Goal: Task Accomplishment & Management: Manage account settings

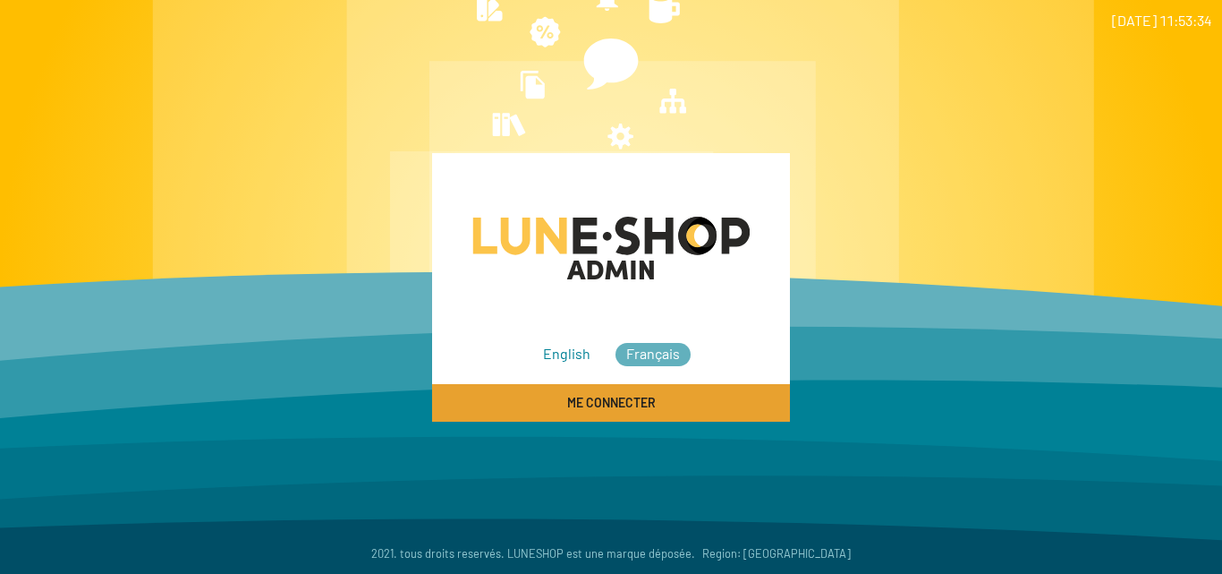
drag, startPoint x: 620, startPoint y: 406, endPoint x: 725, endPoint y: 406, distance: 104.7
click at [620, 405] on span "Me connecter" at bounding box center [611, 403] width 89 height 15
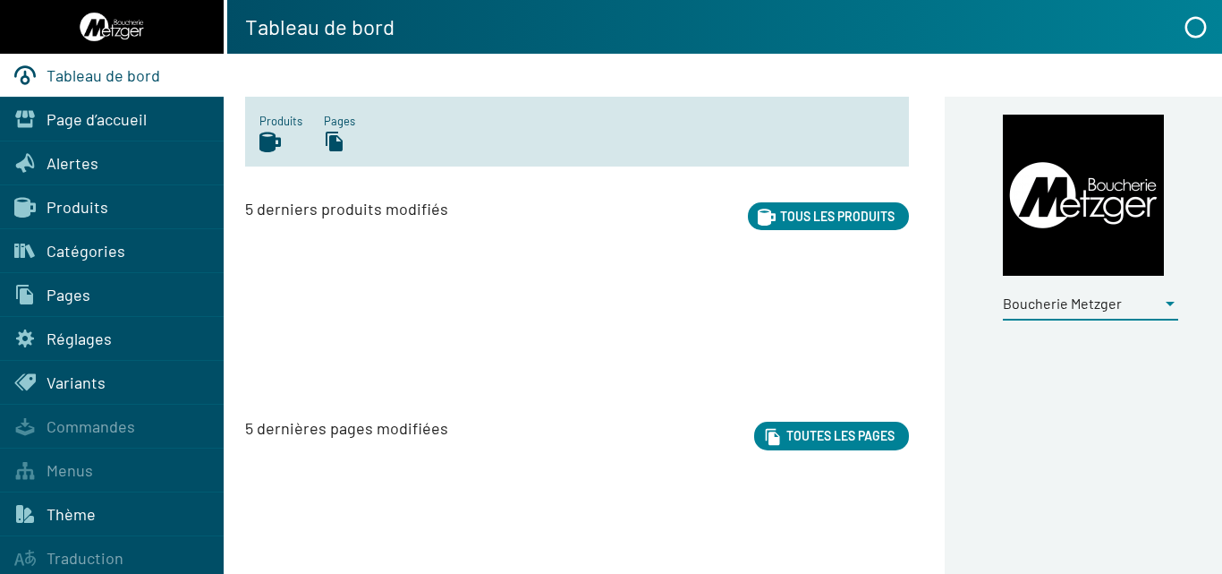
click at [1164, 302] on div at bounding box center [1170, 304] width 16 height 20
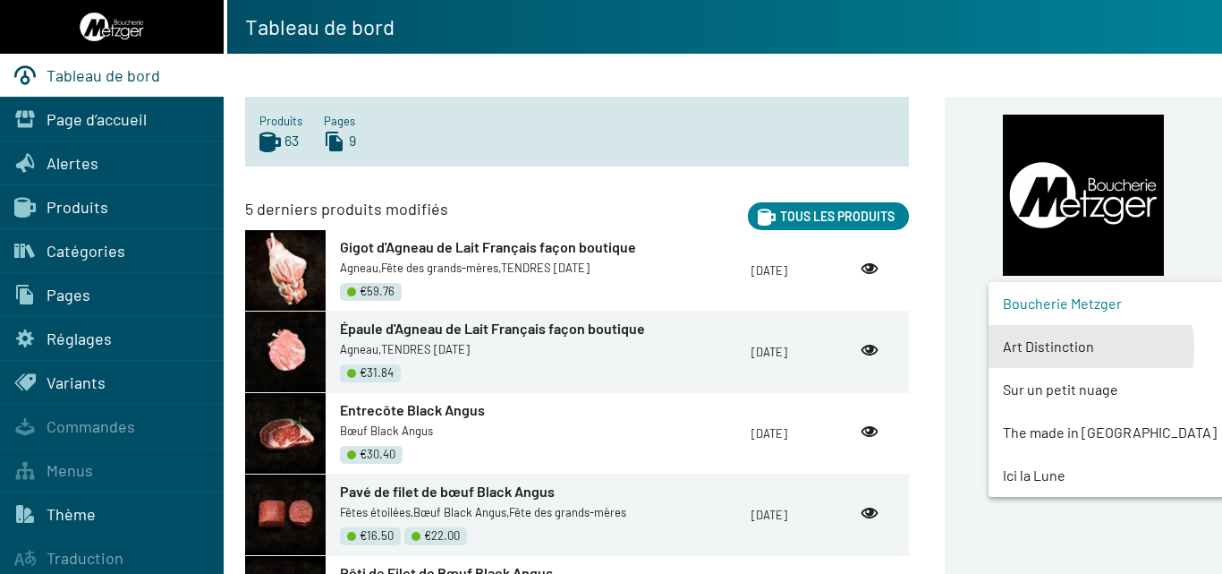
click at [1069, 347] on span "Art Distinction" at bounding box center [1124, 346] width 243 height 43
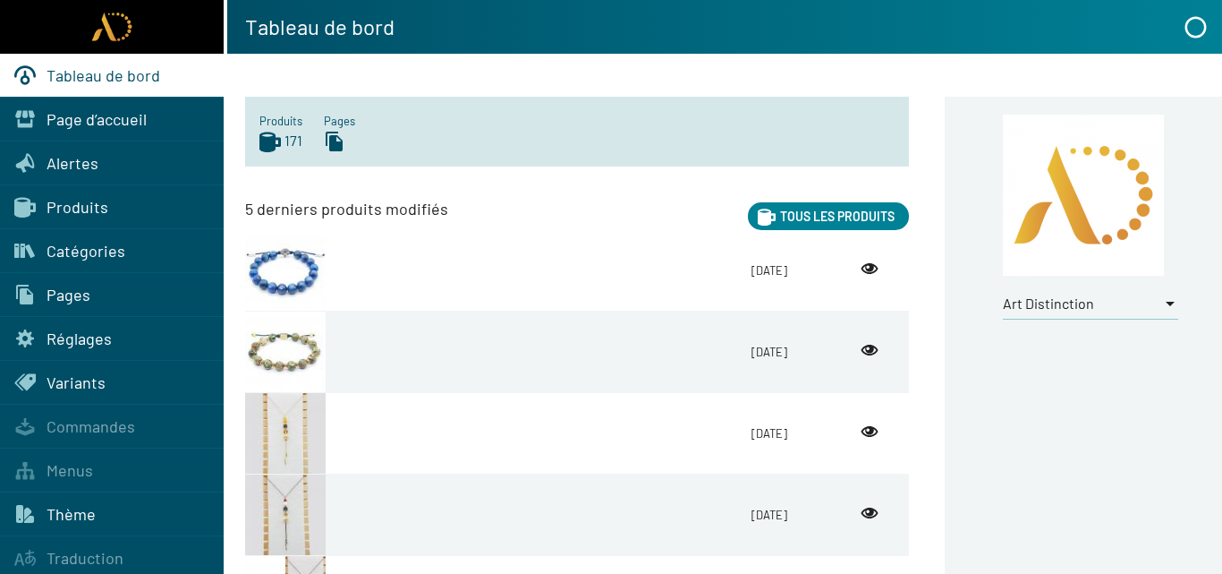
click at [84, 206] on span "Produits" at bounding box center [78, 207] width 62 height 20
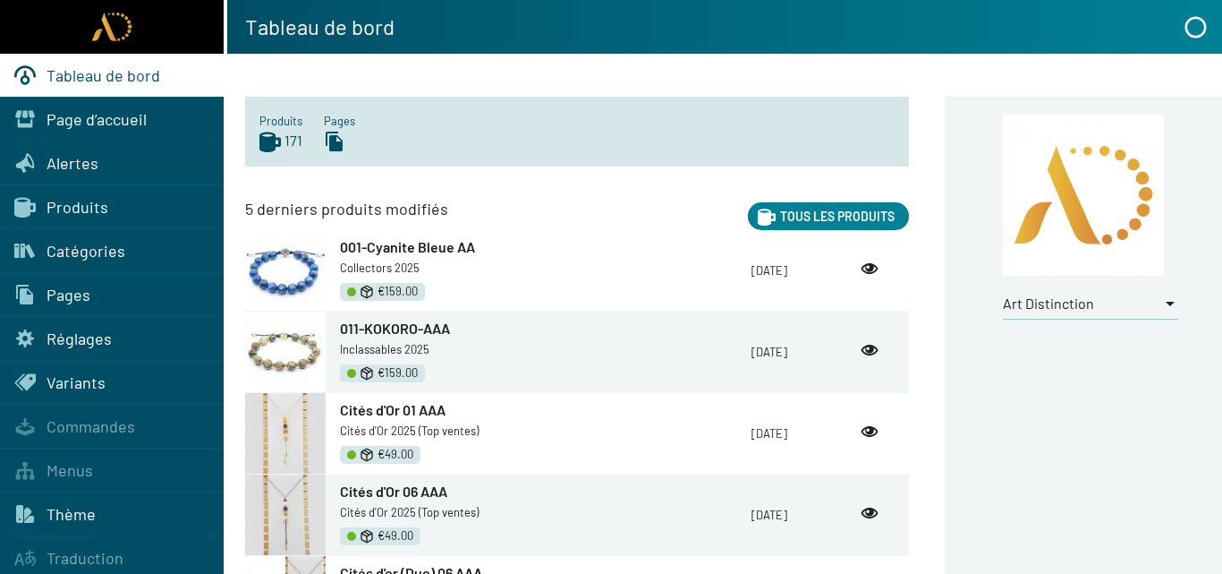
click at [69, 205] on span "Produits" at bounding box center [78, 207] width 62 height 20
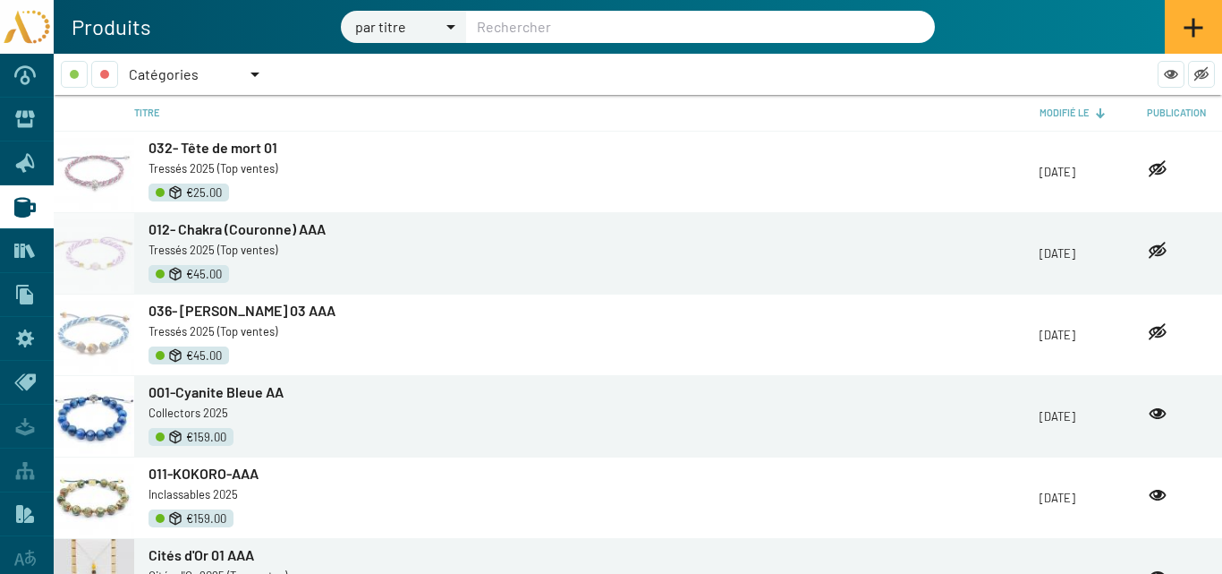
click at [251, 73] on div at bounding box center [255, 74] width 9 height 4
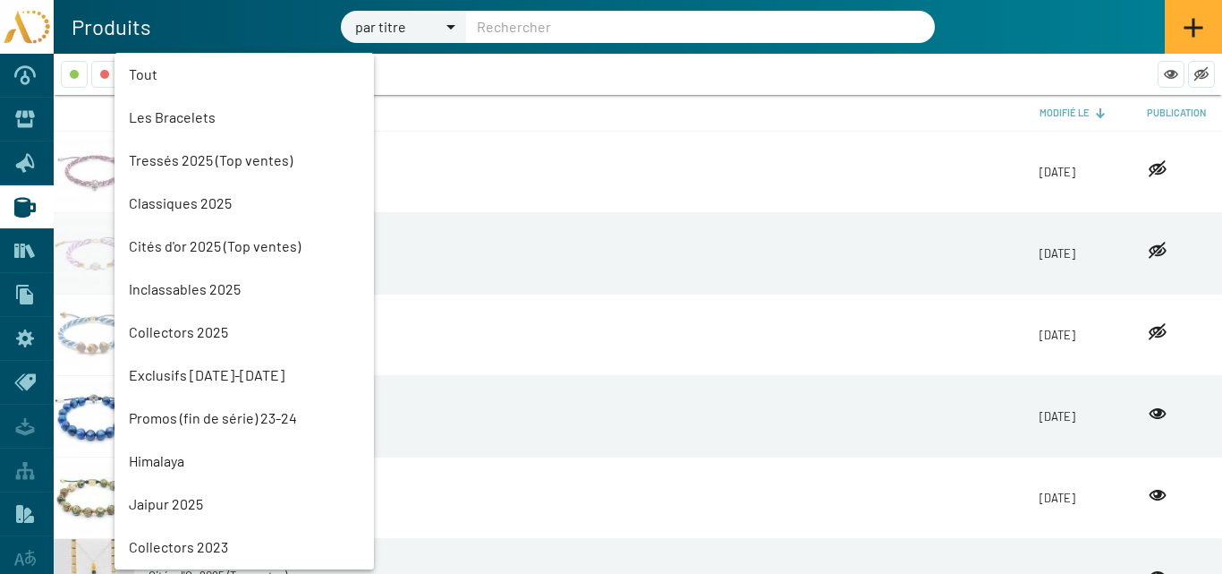
click at [190, 417] on mat-option "Promos (fin de série) 23-24" at bounding box center [245, 417] width 260 height 43
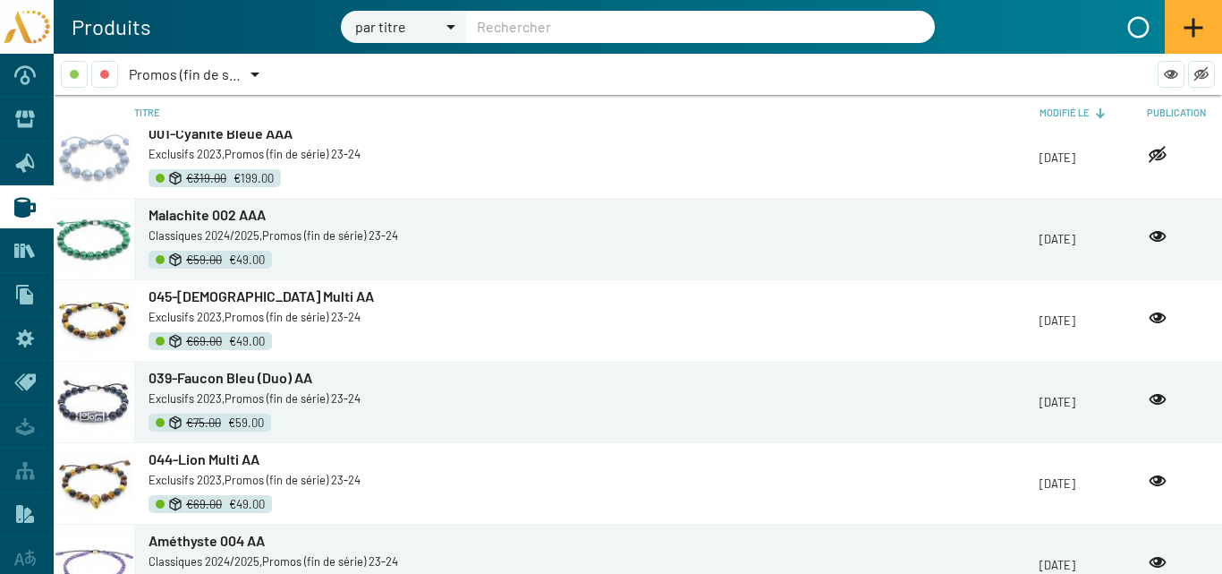
scroll to position [2338, 0]
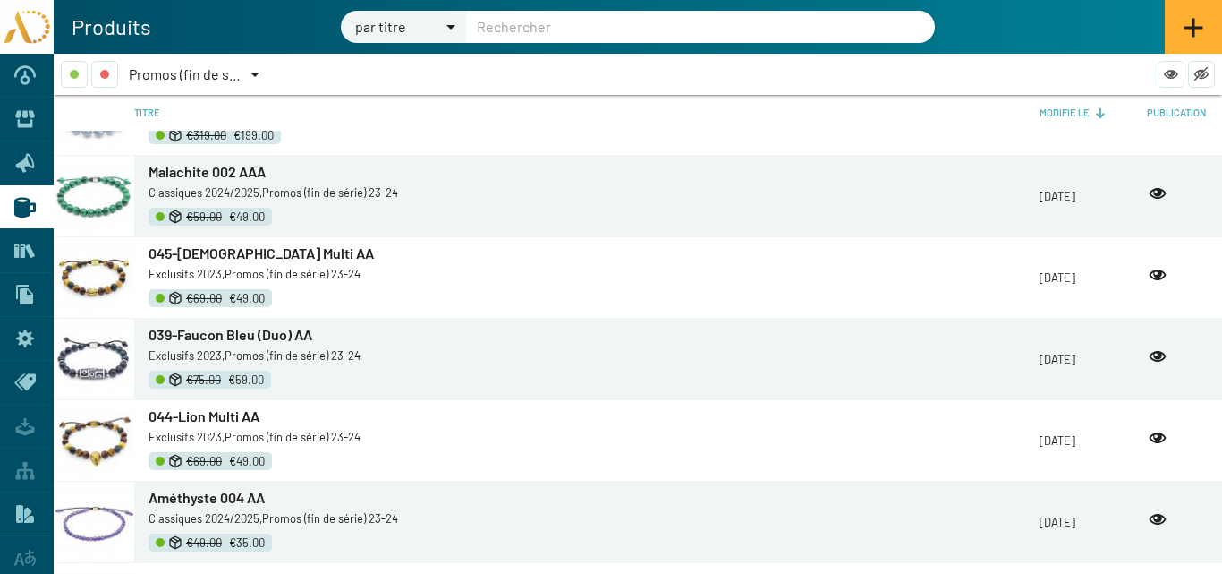
click at [221, 252] on span "045-Bouddha Multi AA" at bounding box center [262, 252] width 226 height 17
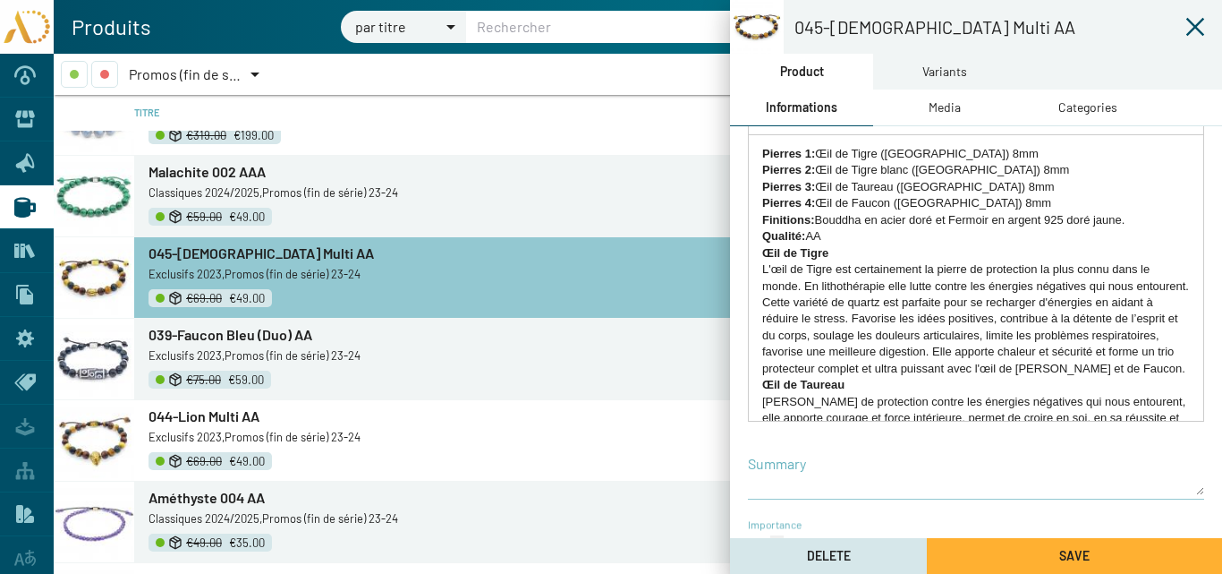
scroll to position [385, 0]
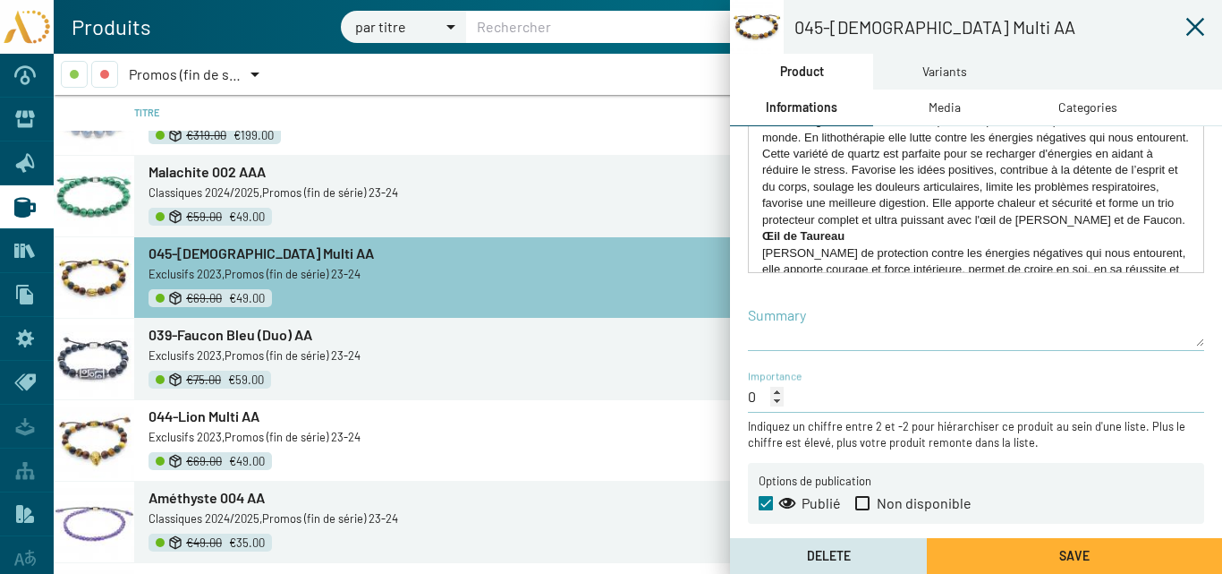
click at [861, 505] on span at bounding box center [863, 503] width 14 height 14
click at [862, 510] on input "Non disponible" at bounding box center [862, 510] width 1 height 1
checkbox input "true"
click at [1038, 552] on button "Save" at bounding box center [1074, 556] width 295 height 36
click at [1195, 24] on icon at bounding box center [1195, 26] width 21 height 21
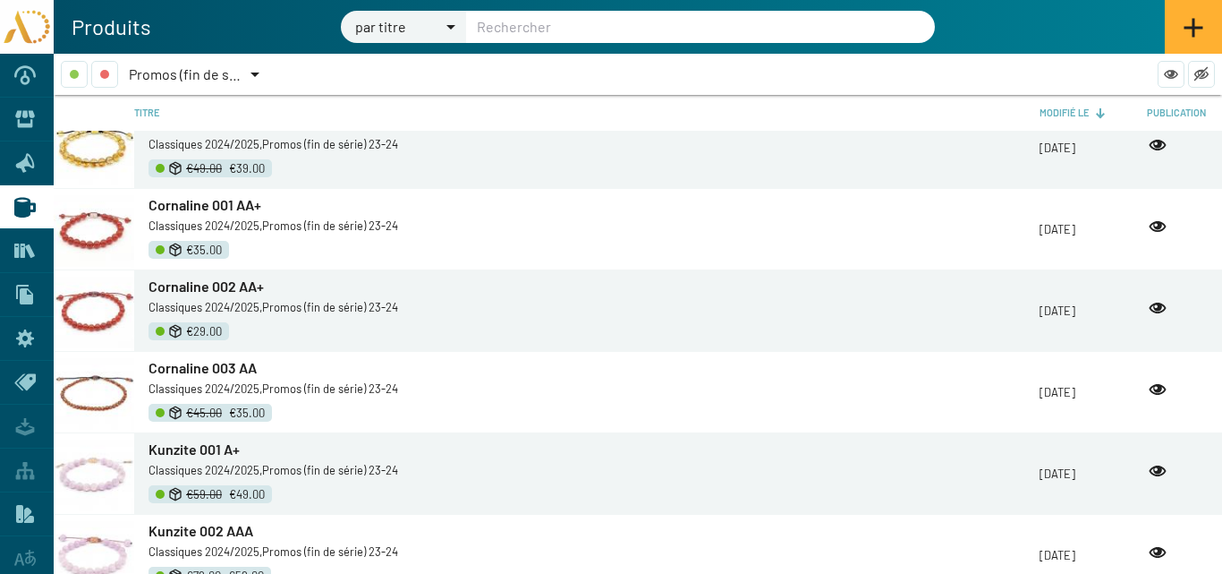
scroll to position [2695, 0]
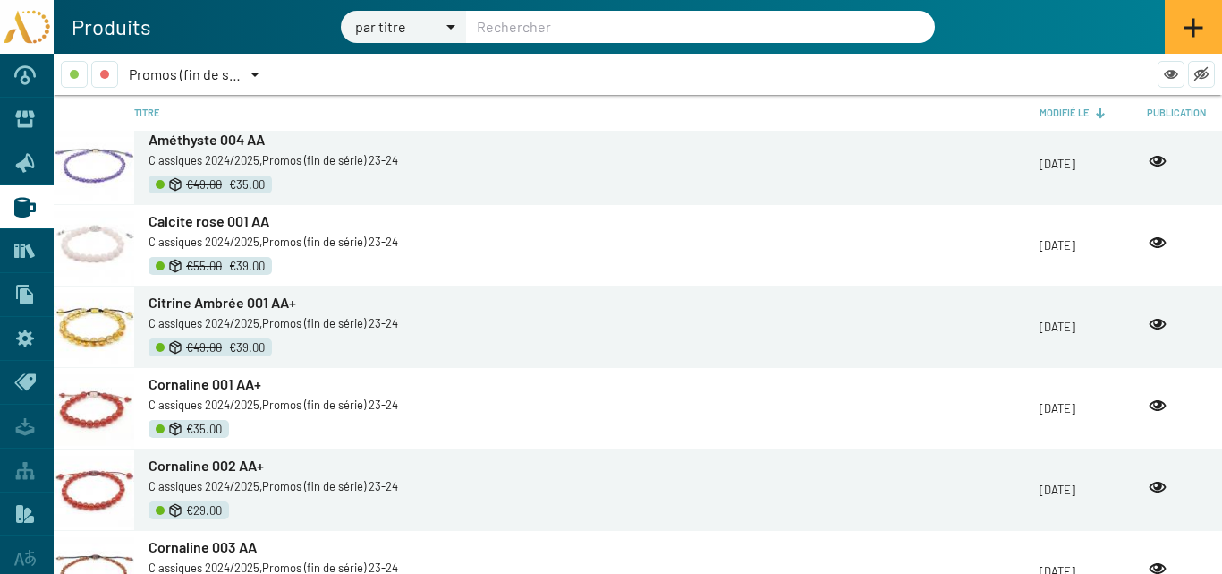
click at [235, 226] on span "Calcite rose 001 AA" at bounding box center [209, 220] width 121 height 17
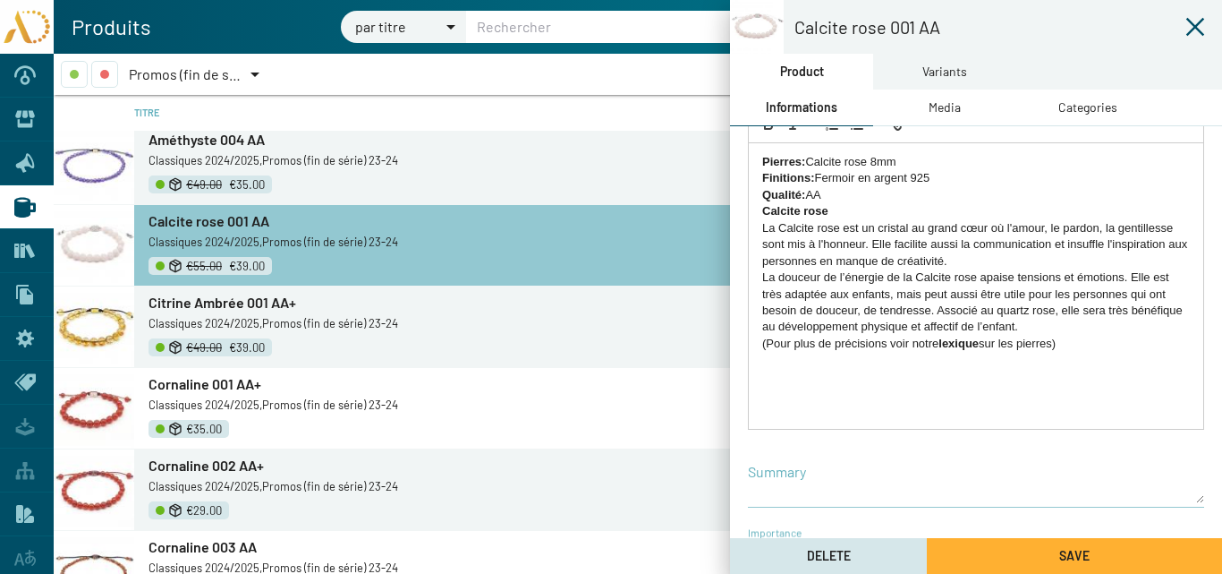
scroll to position [385, 0]
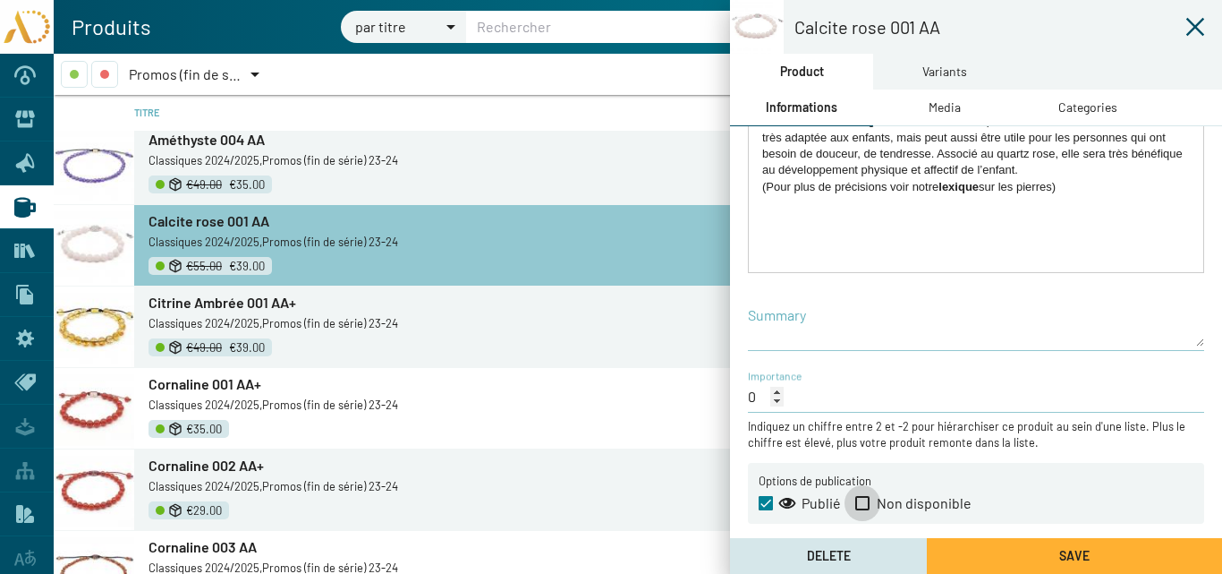
click at [863, 500] on span at bounding box center [863, 503] width 14 height 14
click at [863, 510] on input "Non disponible" at bounding box center [862, 510] width 1 height 1
checkbox input "true"
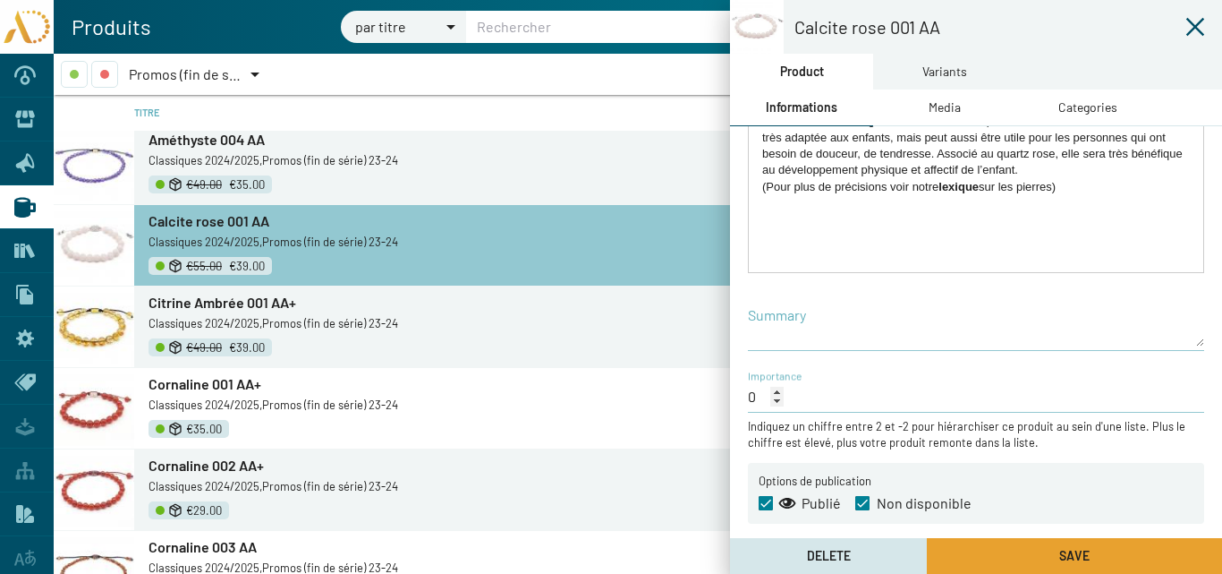
click at [1032, 549] on button "Save" at bounding box center [1074, 556] width 295 height 36
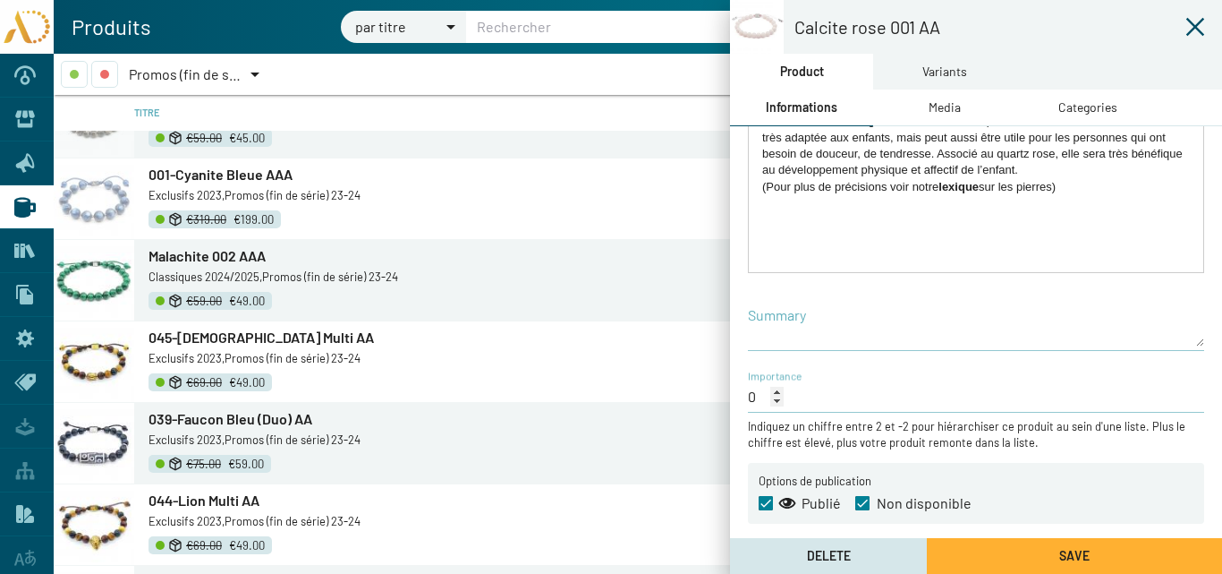
scroll to position [2248, 0]
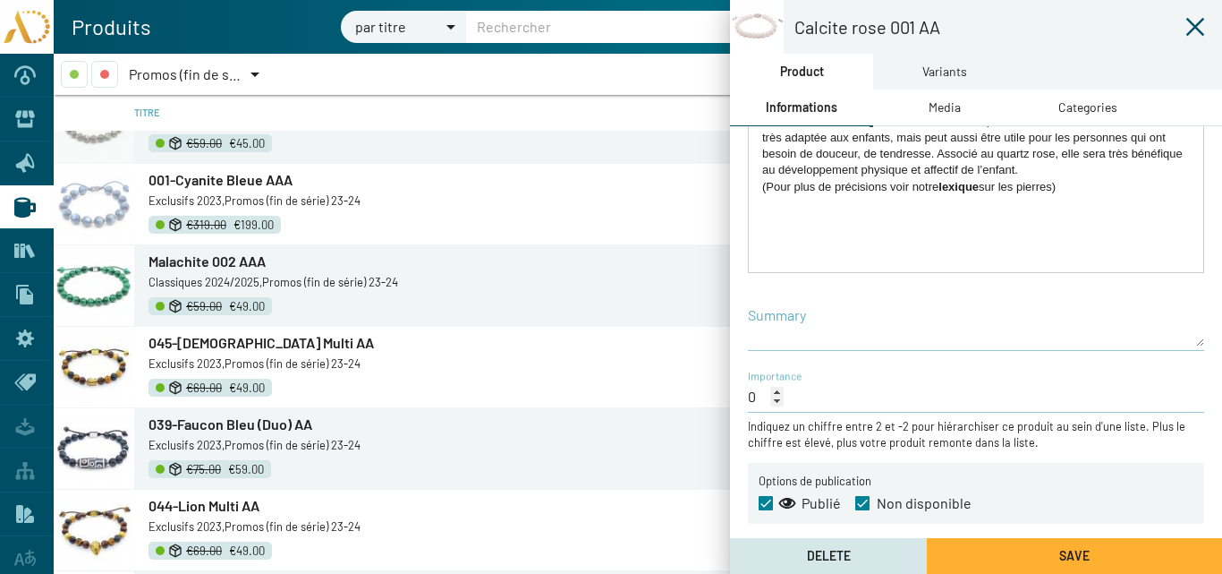
click at [248, 422] on span "039-Faucon Bleu (Duo) AA" at bounding box center [231, 423] width 164 height 17
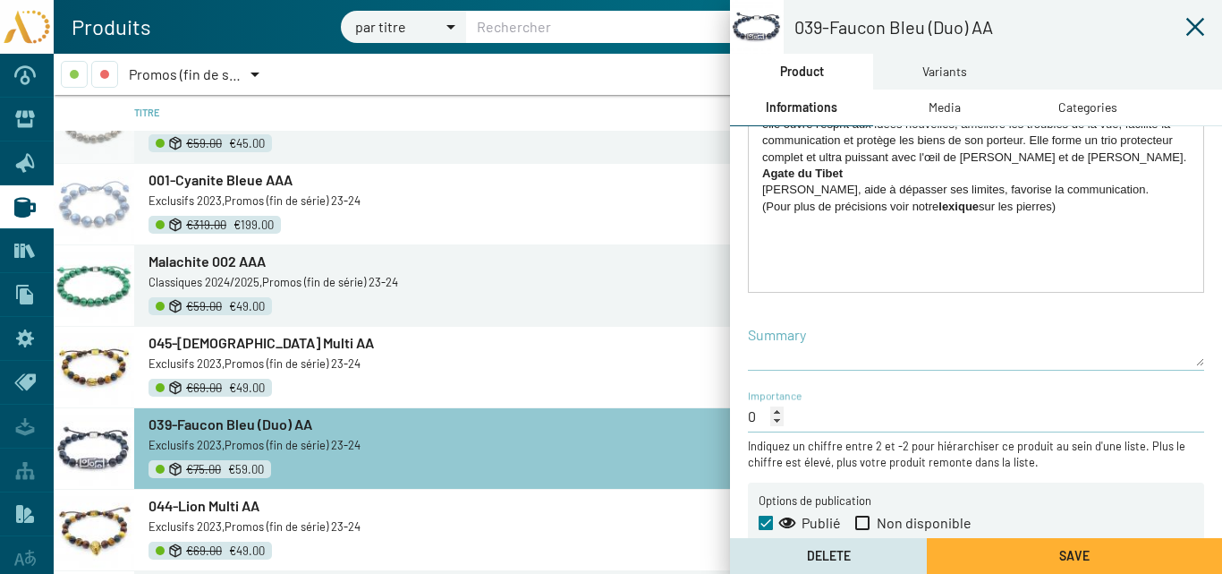
scroll to position [385, 0]
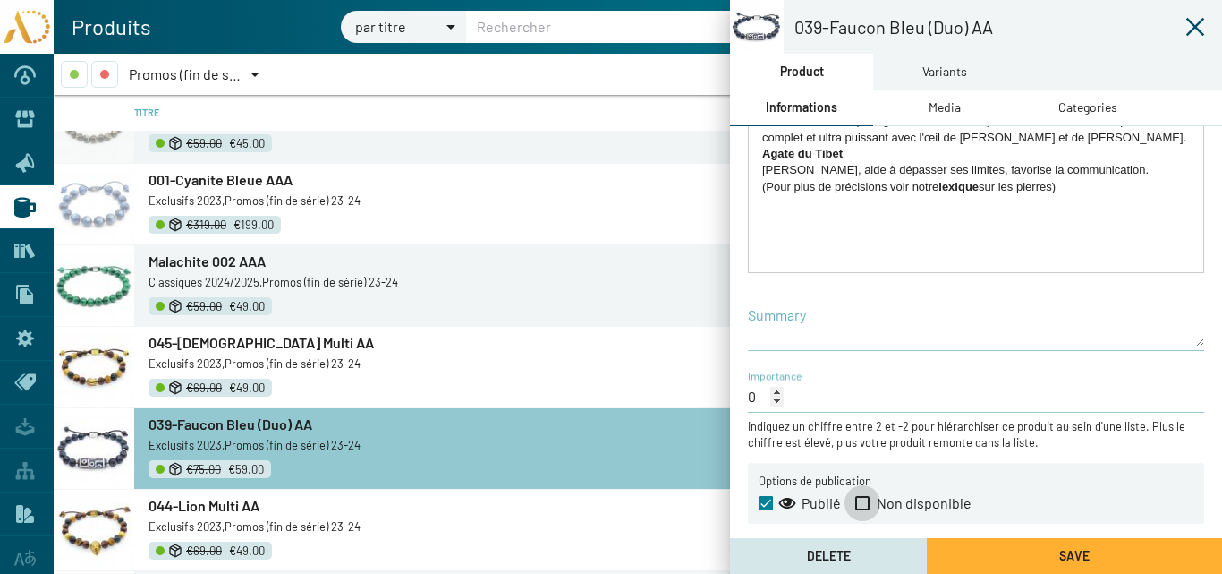
click at [860, 501] on span at bounding box center [863, 503] width 14 height 14
click at [862, 510] on input "Non disponible" at bounding box center [862, 510] width 1 height 1
checkbox input "true"
click at [1017, 556] on button "Save" at bounding box center [1074, 556] width 295 height 36
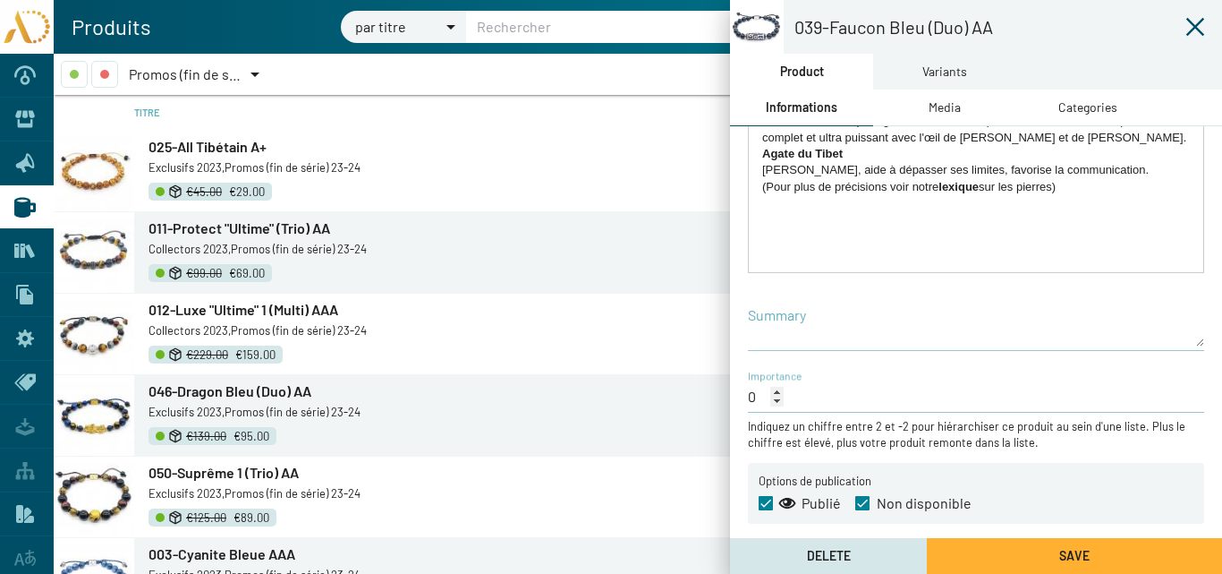
scroll to position [0, 0]
click at [216, 388] on span "046-Dragon Bleu (Duo) AA" at bounding box center [230, 391] width 163 height 17
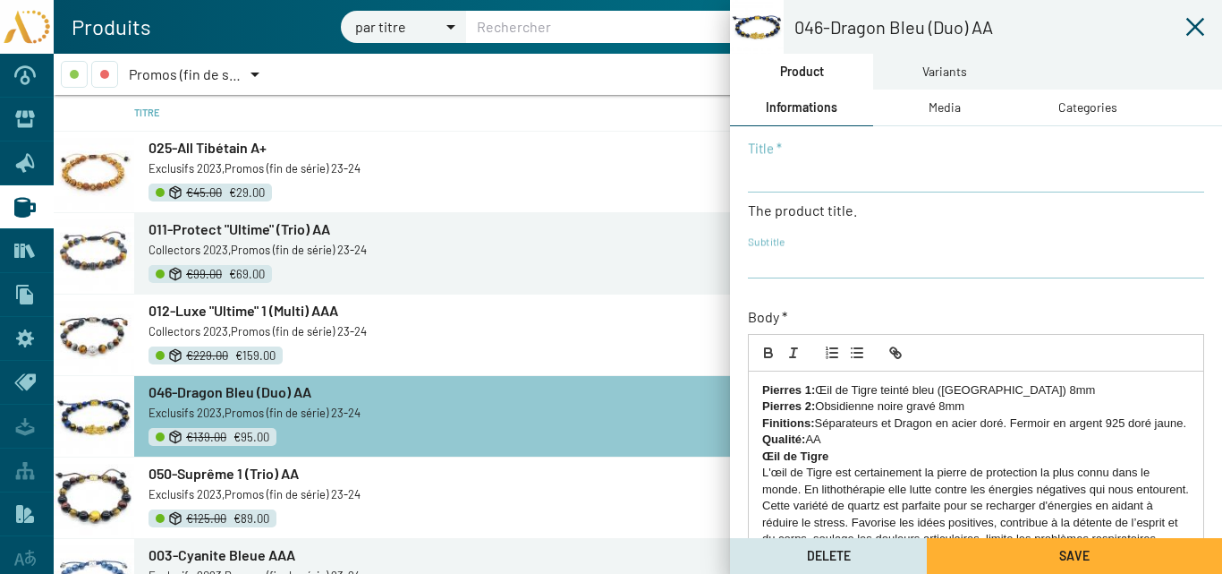
type input "046-Dragon Bleu (Duo) AA"
type input "AD23-Exclu046"
checkbox input "true"
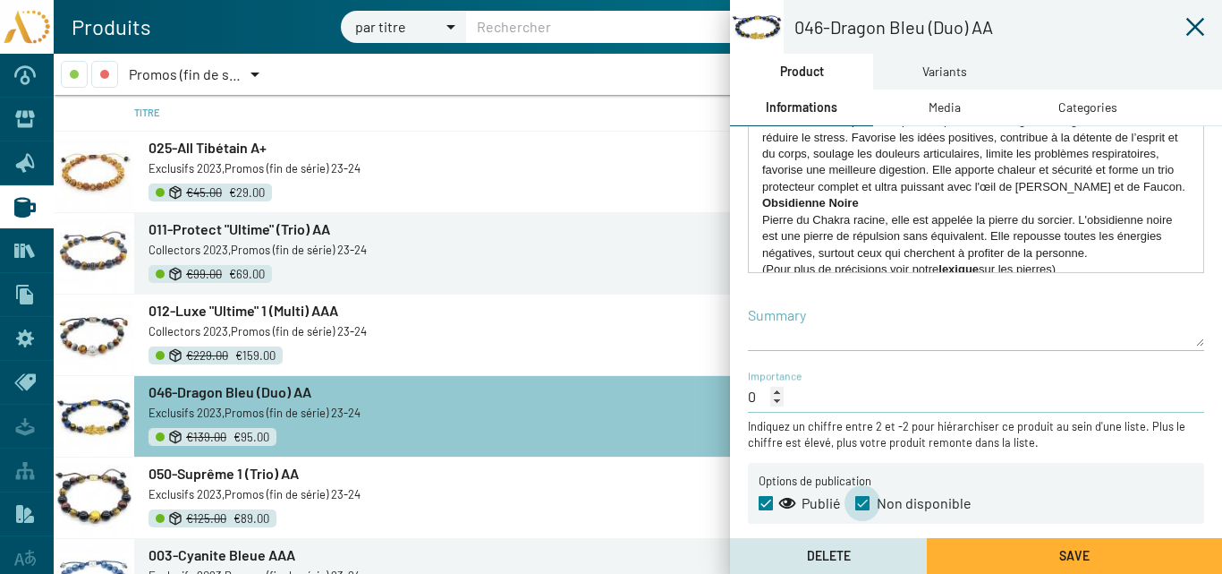
click at [862, 502] on span at bounding box center [863, 503] width 14 height 14
click at [862, 510] on input "Non disponible" at bounding box center [862, 510] width 1 height 1
click at [862, 503] on span at bounding box center [863, 503] width 14 height 14
click at [862, 510] on input "Non disponible" at bounding box center [862, 510] width 1 height 1
checkbox input "true"
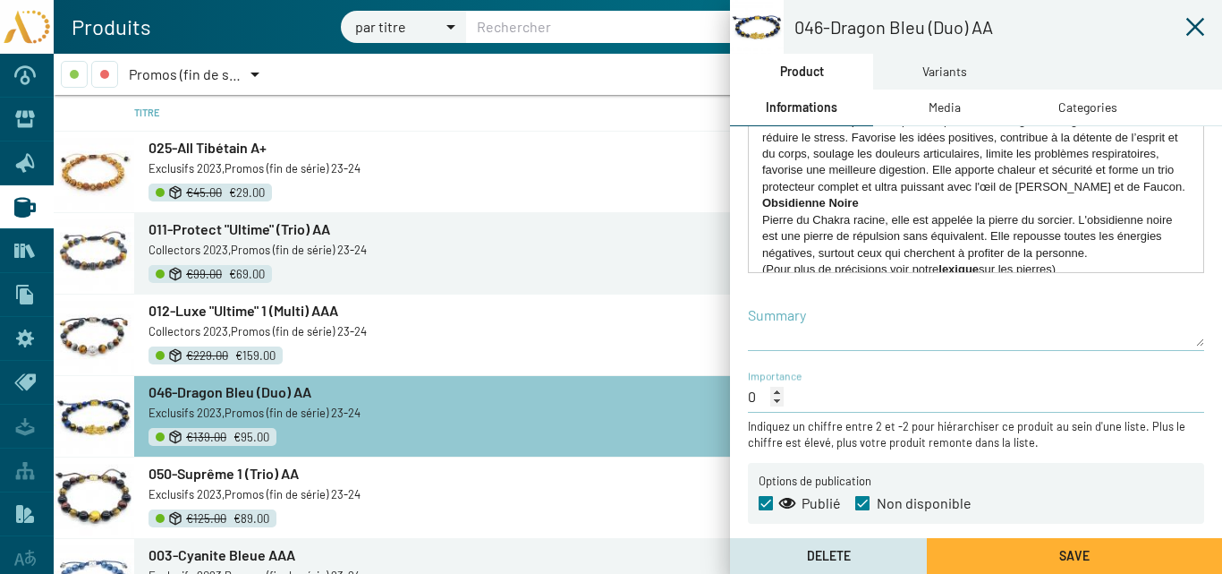
click at [1010, 551] on button "Save" at bounding box center [1074, 556] width 295 height 36
click at [1195, 25] on icon at bounding box center [1196, 27] width 18 height 18
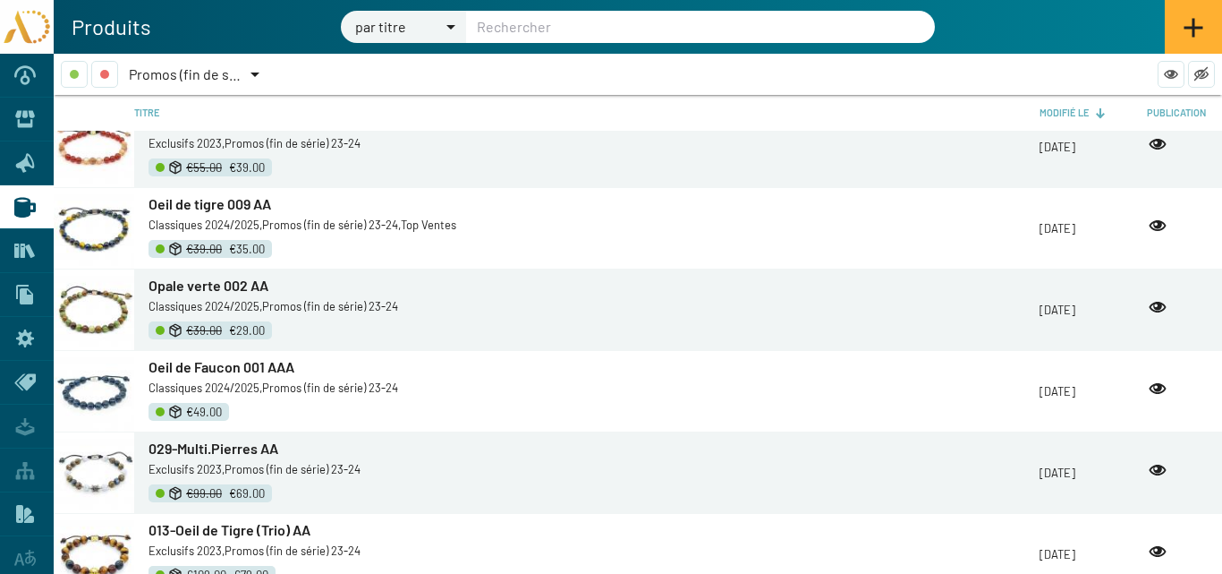
scroll to position [4373, 0]
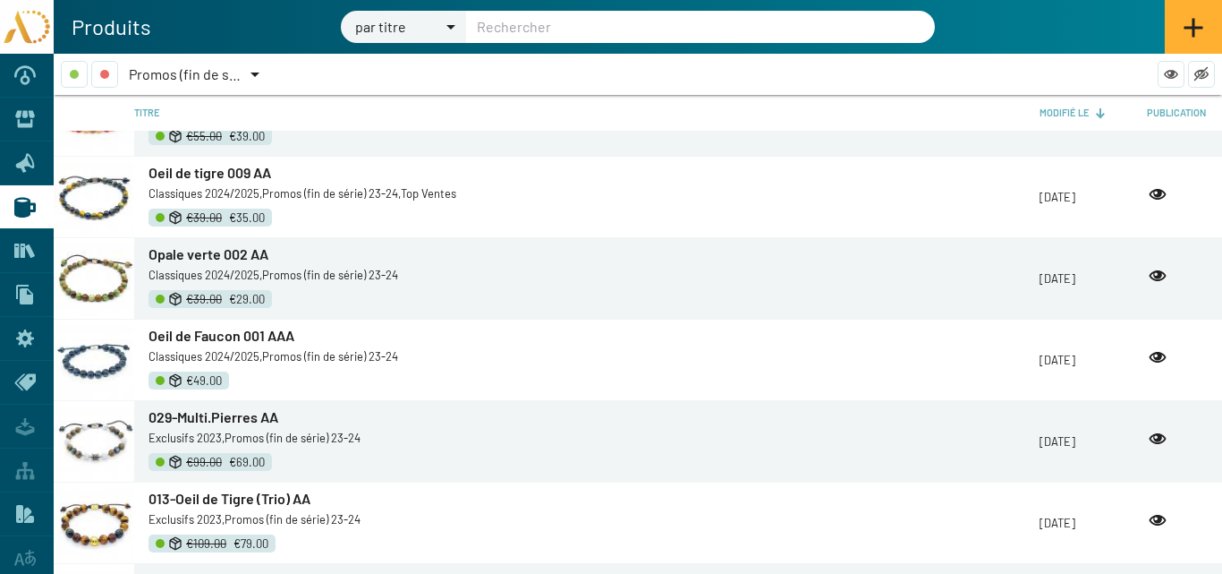
click at [220, 257] on span "Opale verte 002 AA" at bounding box center [209, 253] width 120 height 17
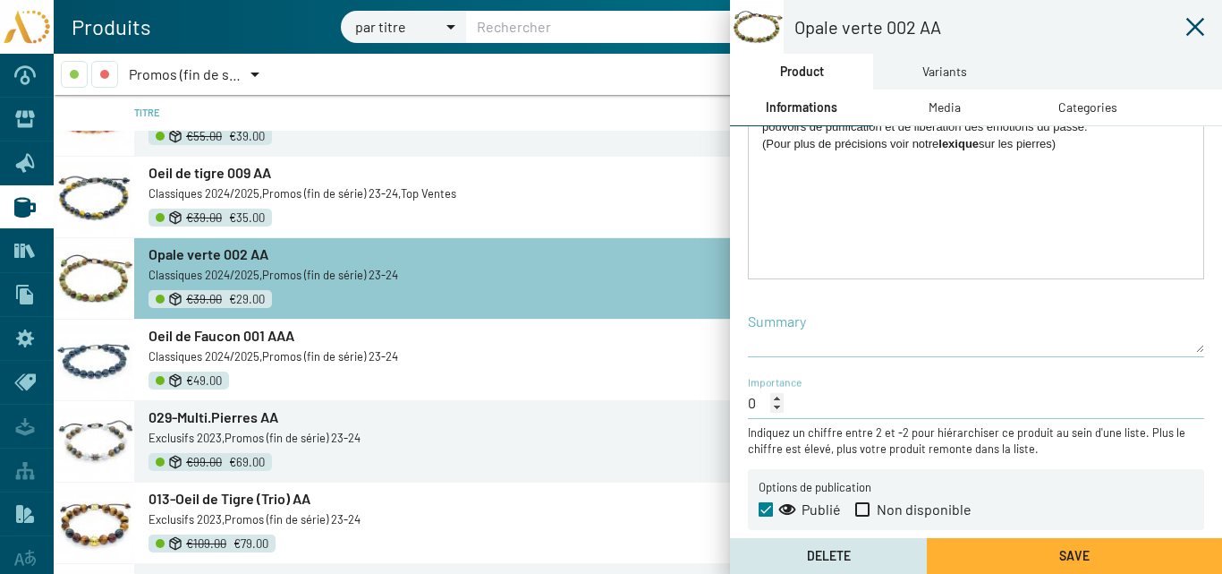
scroll to position [385, 0]
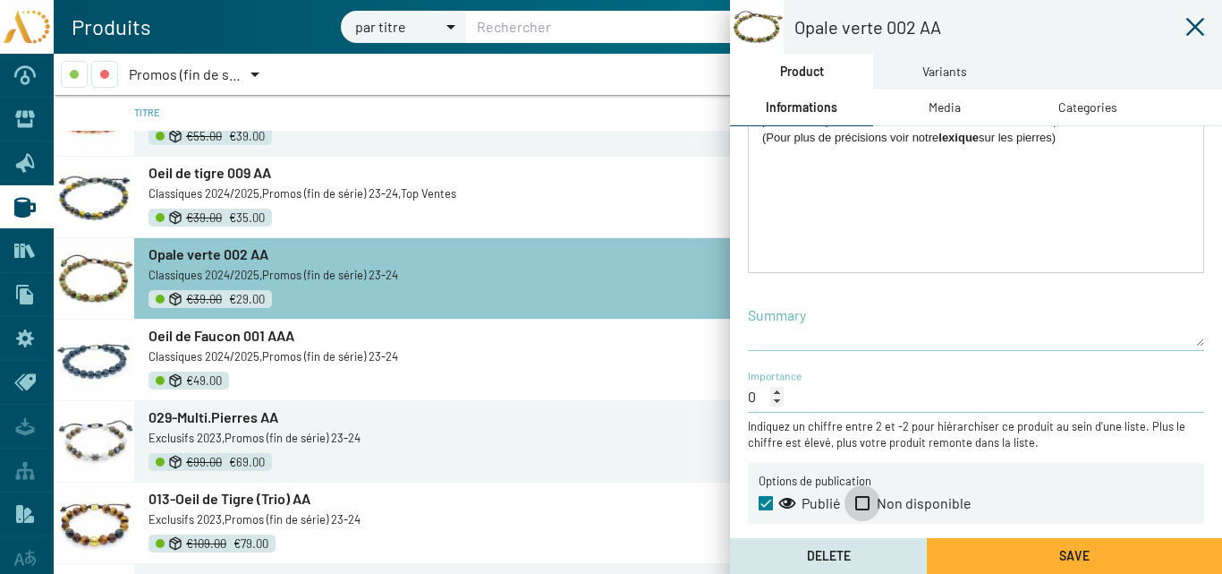
click at [867, 500] on span at bounding box center [863, 503] width 14 height 14
click at [863, 510] on input "Non disponible" at bounding box center [862, 510] width 1 height 1
checkbox input "true"
click at [987, 556] on button "Save" at bounding box center [1074, 556] width 295 height 36
click at [1197, 23] on icon at bounding box center [1195, 26] width 21 height 21
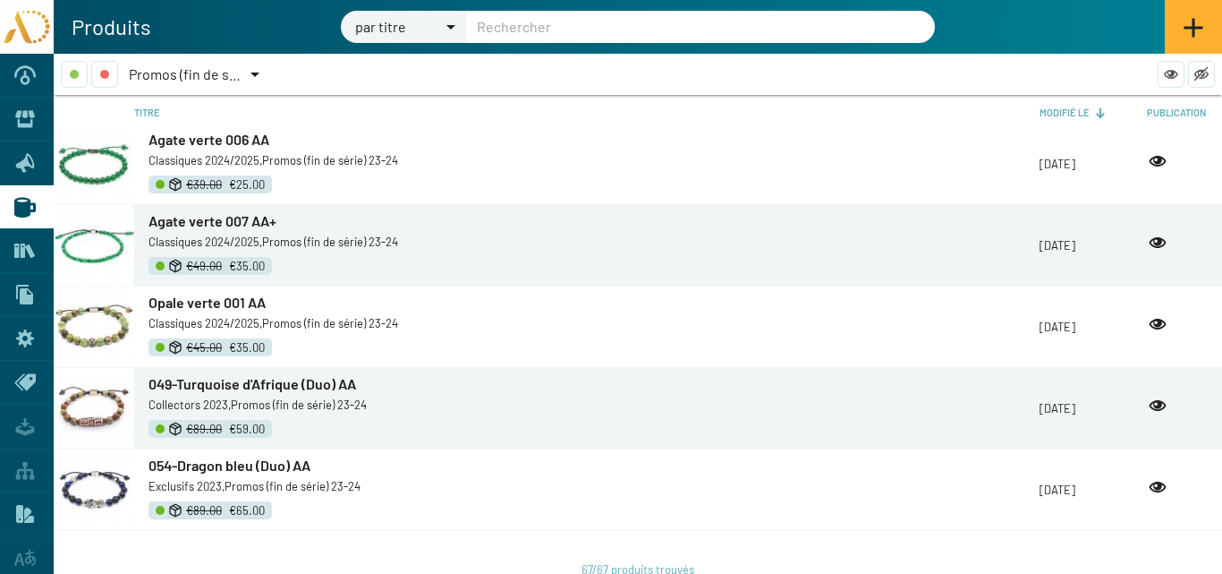
scroll to position [5088, 0]
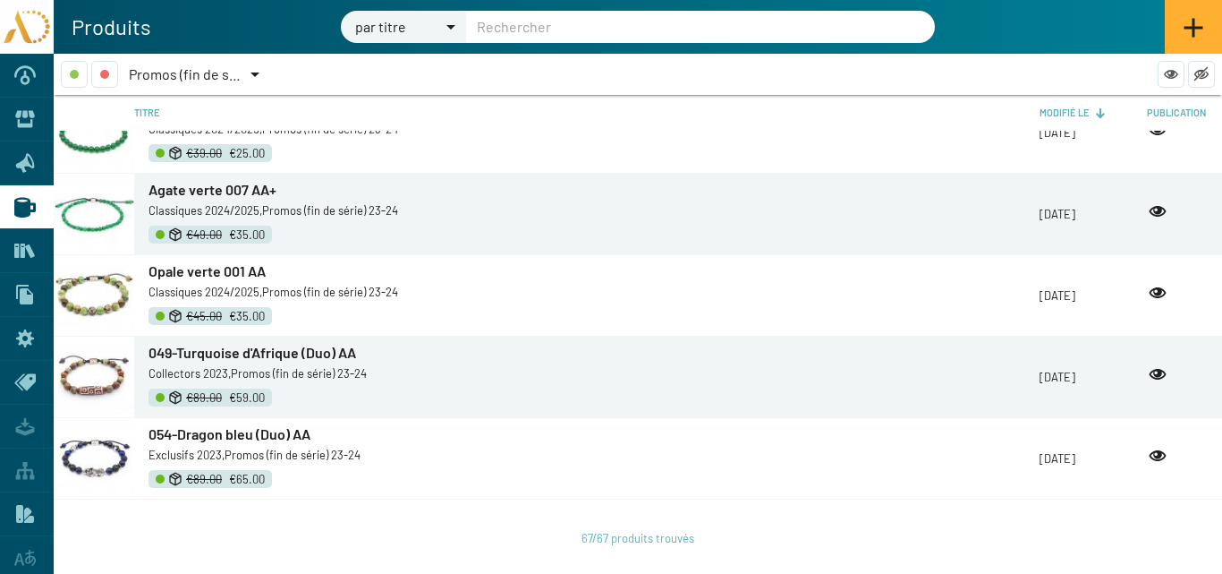
click at [200, 273] on span "Opale verte 001 AA" at bounding box center [207, 270] width 117 height 17
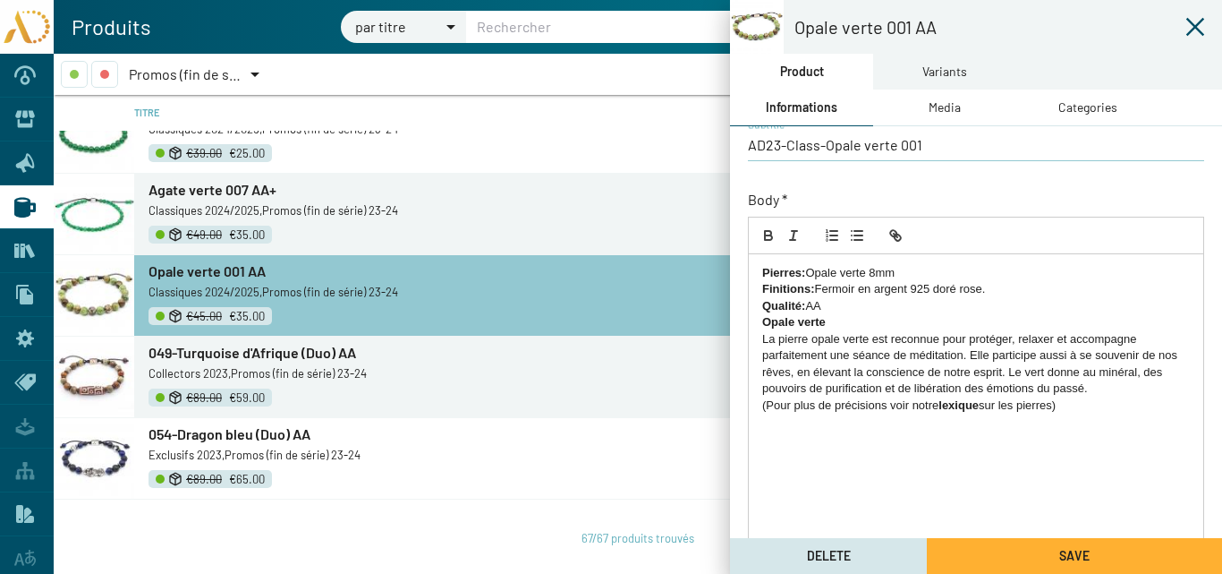
scroll to position [385, 0]
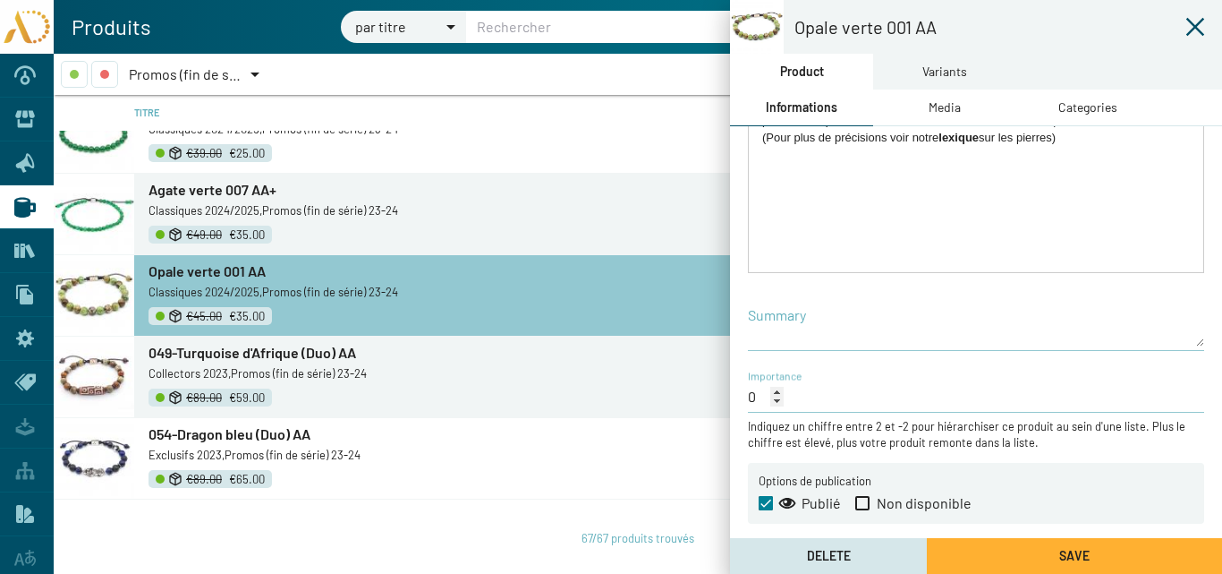
click at [859, 502] on span at bounding box center [863, 503] width 14 height 14
click at [862, 510] on input "Non disponible" at bounding box center [862, 510] width 1 height 1
checkbox input "true"
click at [992, 550] on button "Save" at bounding box center [1074, 556] width 295 height 36
click at [1196, 26] on icon at bounding box center [1196, 27] width 18 height 18
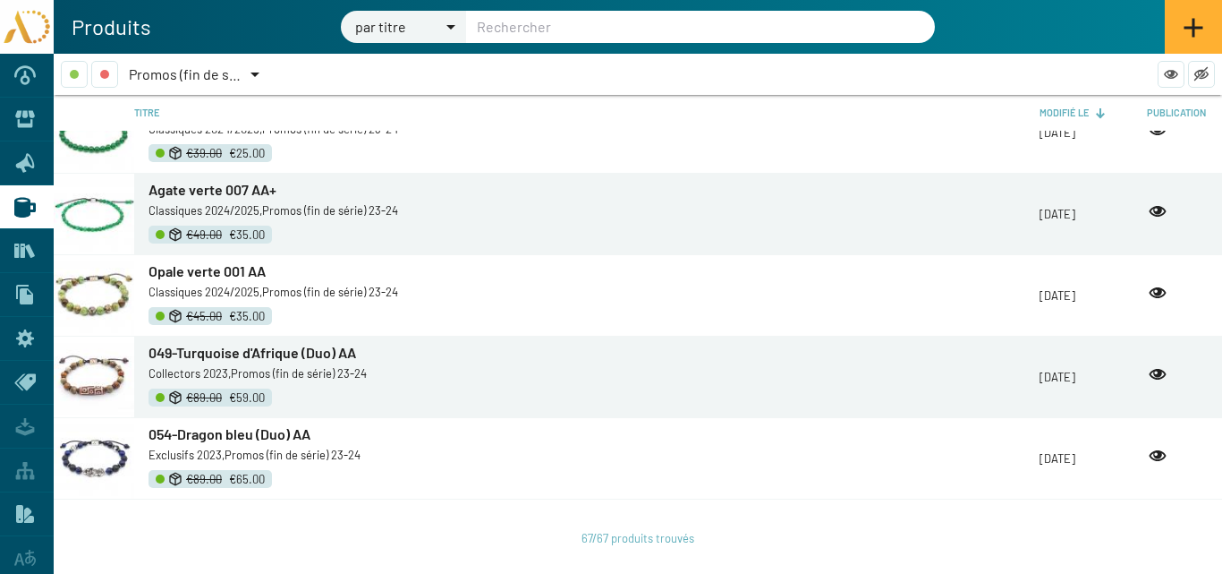
click at [244, 69] on span "Promos (fin de série) 23-24" at bounding box center [213, 73] width 168 height 17
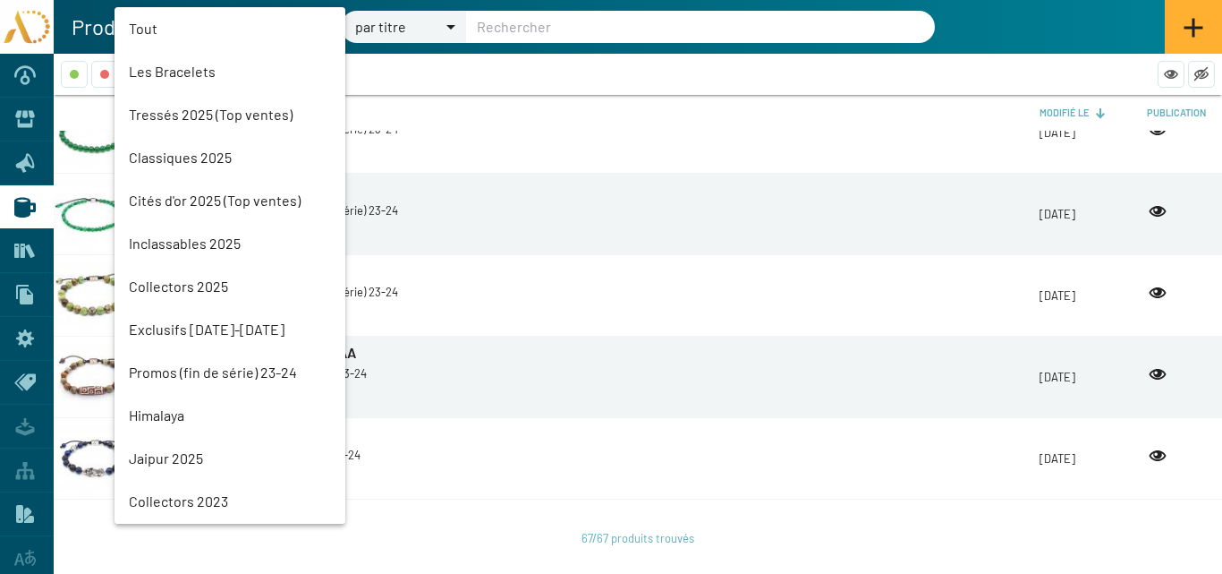
scroll to position [298, 0]
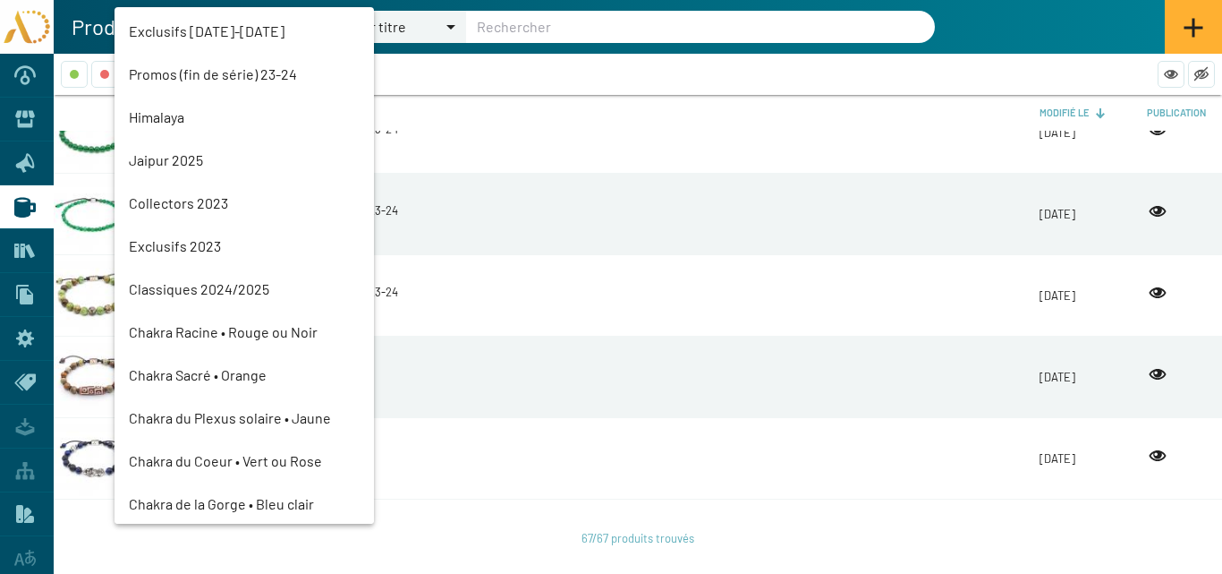
click at [168, 196] on mat-option "Collectors 2023" at bounding box center [245, 203] width 260 height 43
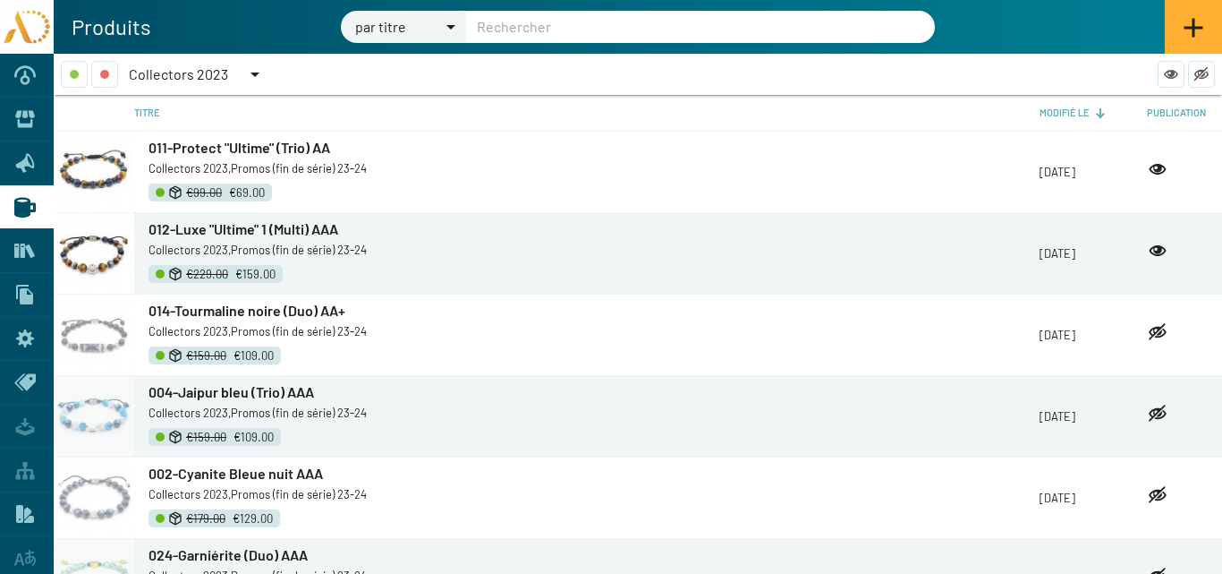
click at [249, 72] on div at bounding box center [255, 74] width 16 height 27
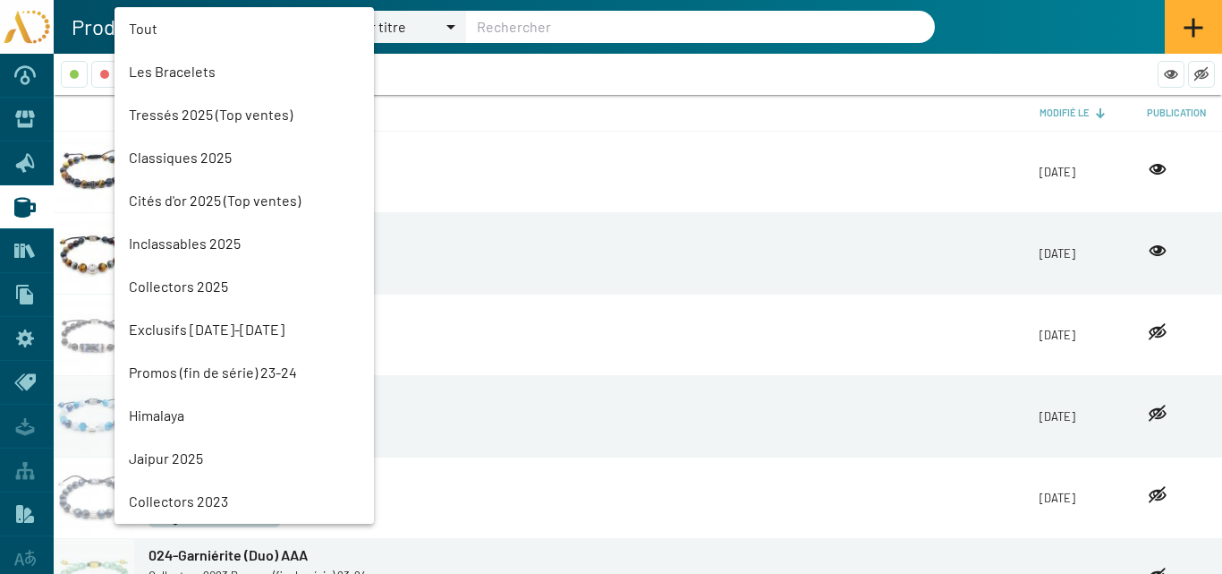
click at [188, 283] on mat-option "Collectors 2025" at bounding box center [245, 286] width 260 height 43
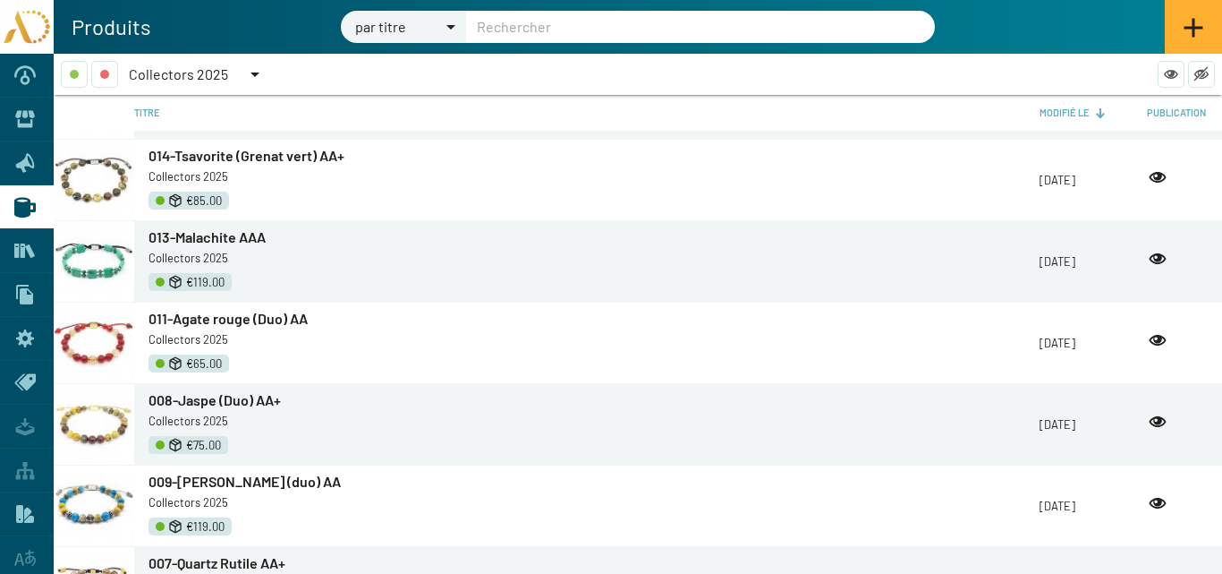
scroll to position [1801, 0]
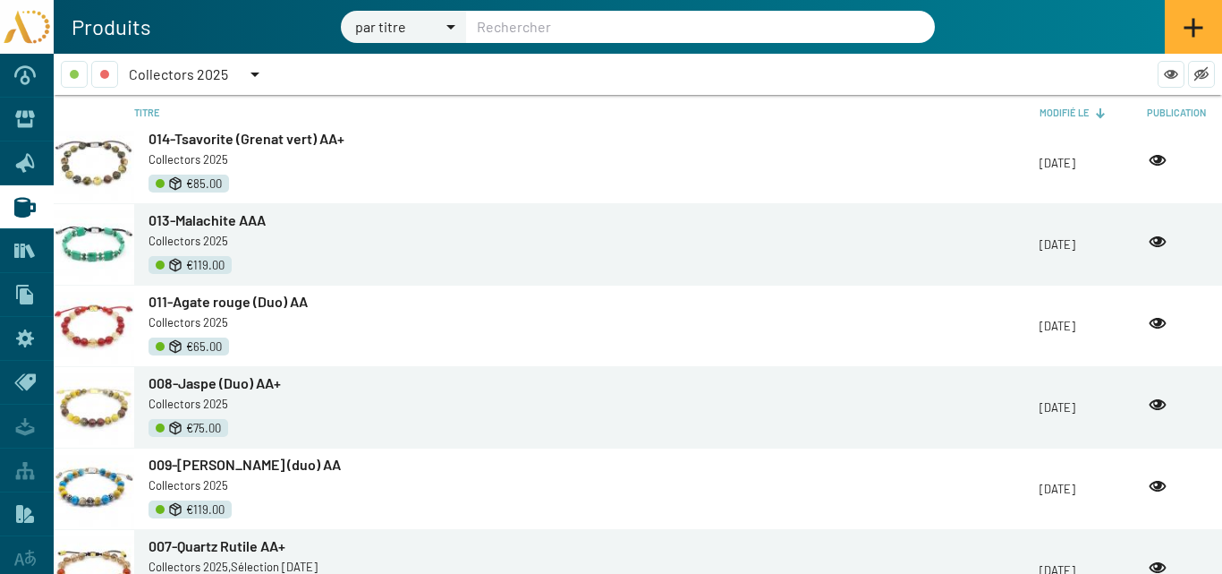
drag, startPoint x: 219, startPoint y: 302, endPoint x: 779, endPoint y: 335, distance: 560.2
click at [219, 302] on span "011-Agate rouge (Duo) AA" at bounding box center [228, 301] width 159 height 17
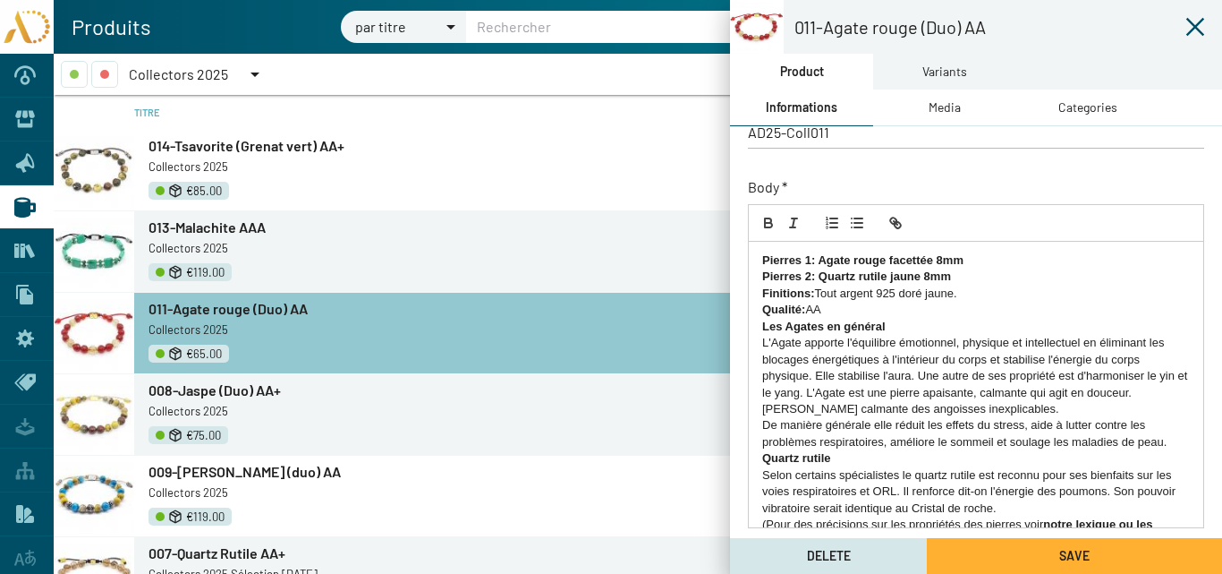
scroll to position [385, 0]
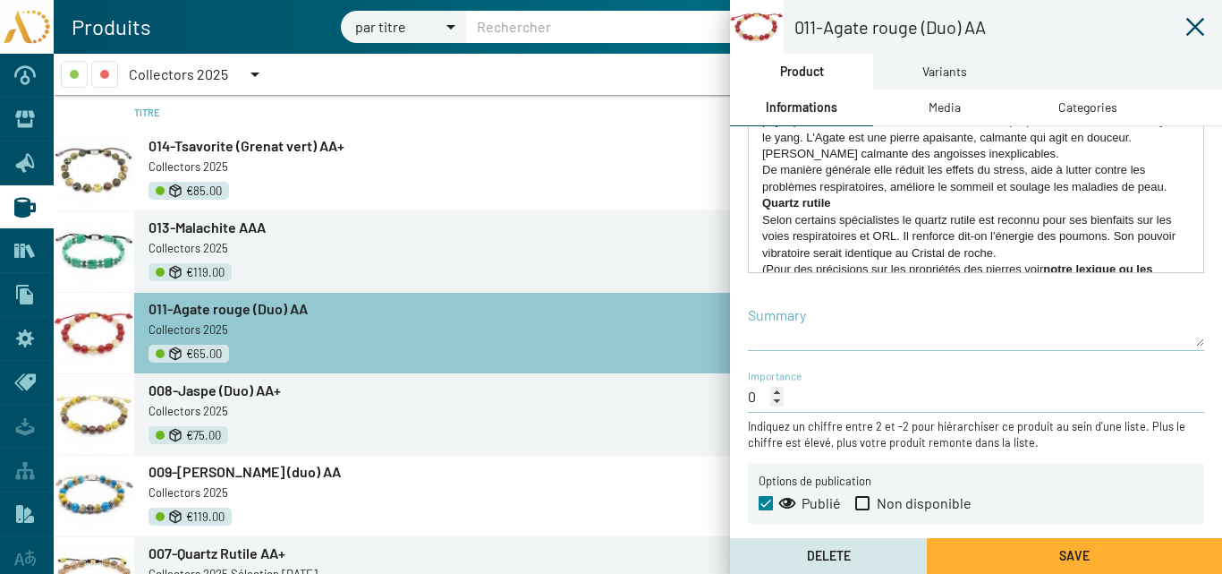
click at [861, 505] on span at bounding box center [863, 503] width 14 height 14
click at [862, 510] on input "Non disponible" at bounding box center [862, 510] width 1 height 1
checkbox input "true"
click at [984, 555] on button "Save" at bounding box center [1074, 556] width 295 height 36
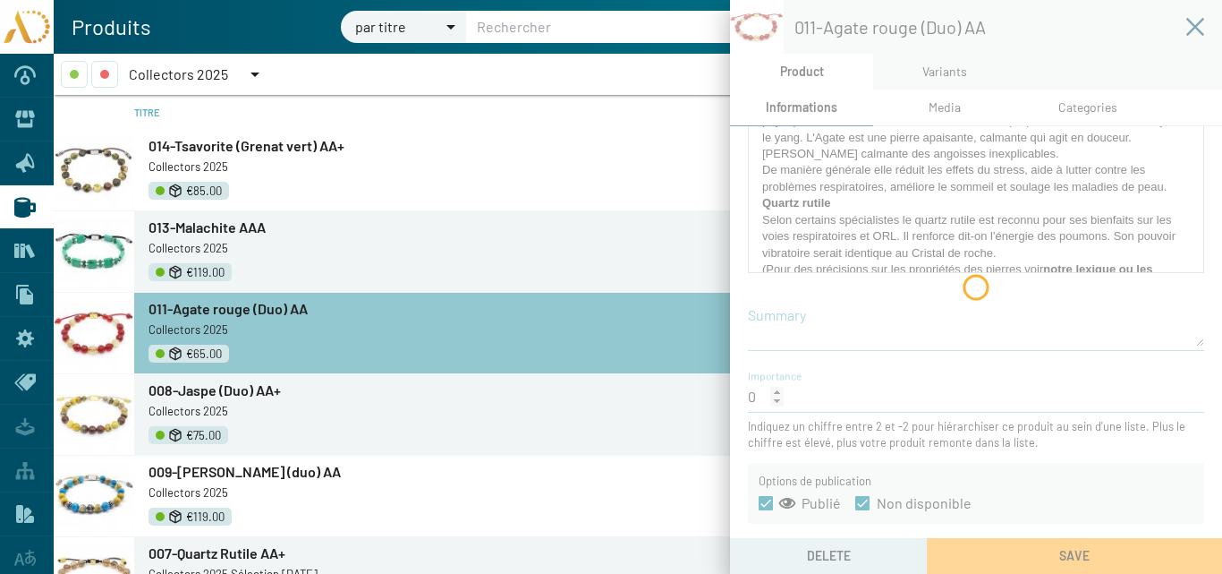
scroll to position [1525, 0]
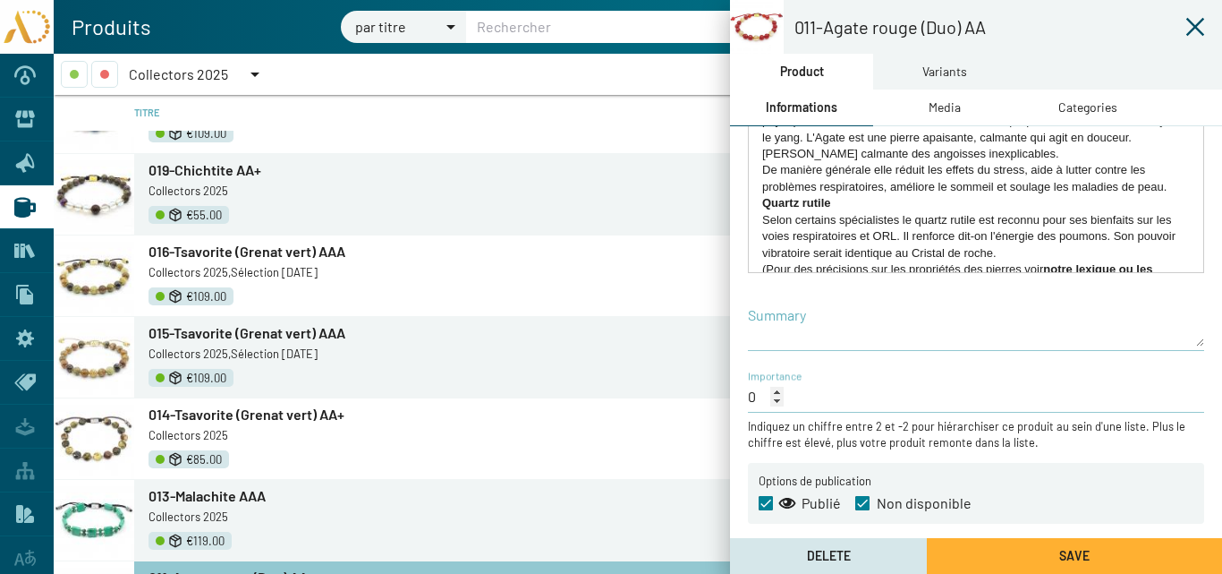
click at [1197, 25] on icon at bounding box center [1196, 27] width 18 height 18
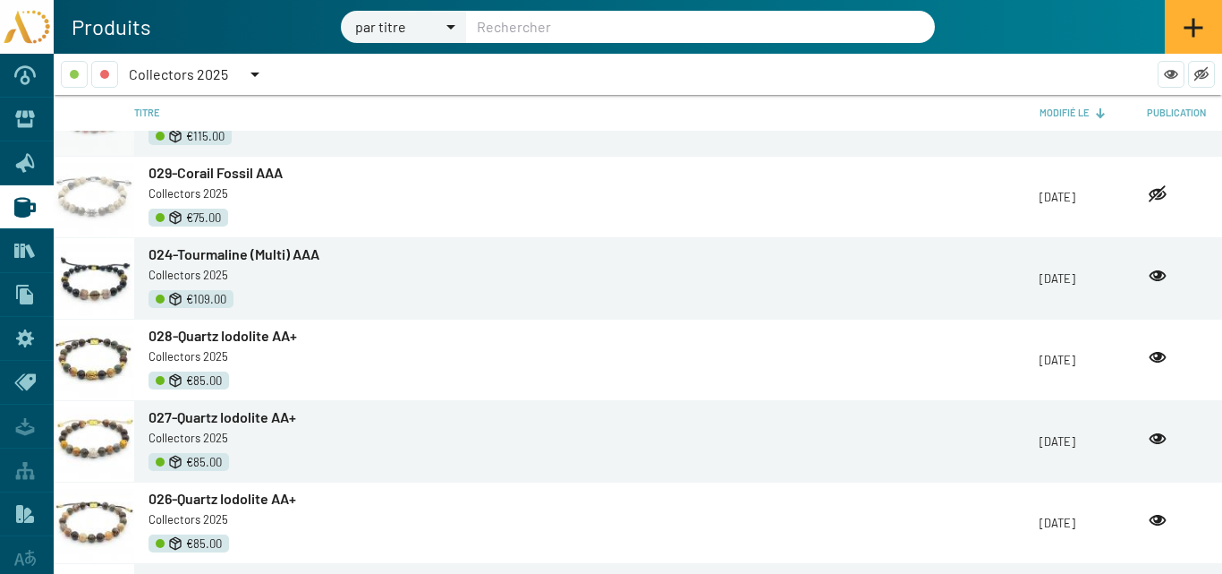
scroll to position [716, 0]
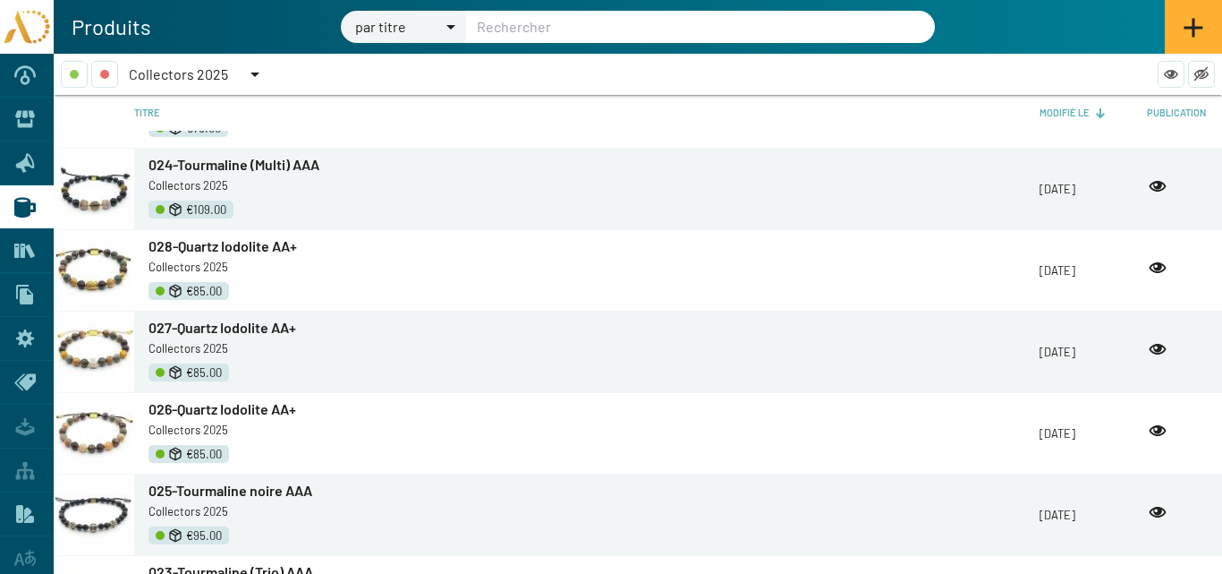
click at [200, 247] on span "028-Quartz Iodolite AA+" at bounding box center [223, 245] width 149 height 17
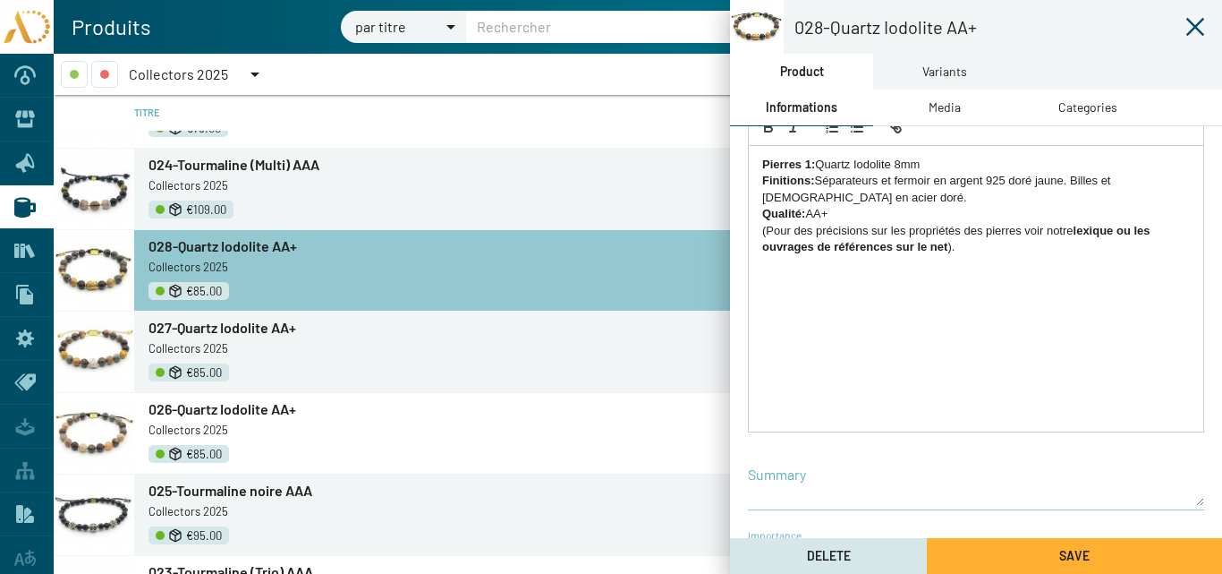
scroll to position [385, 0]
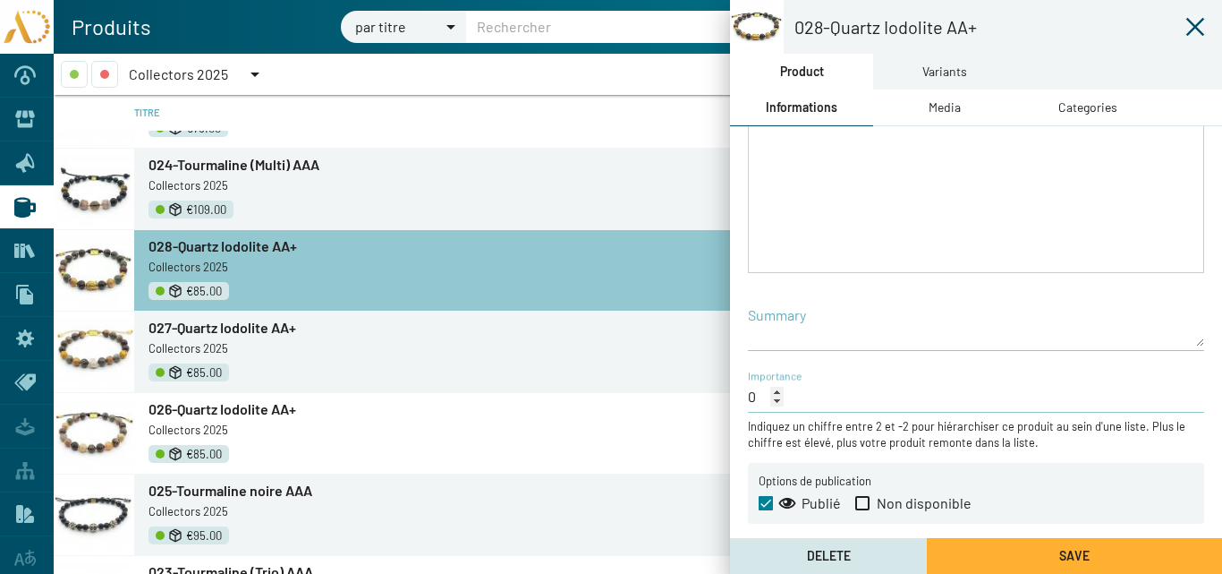
drag, startPoint x: 864, startPoint y: 504, endPoint x: 877, endPoint y: 508, distance: 14.1
click at [865, 503] on span at bounding box center [863, 503] width 14 height 14
click at [863, 510] on input "Non disponible" at bounding box center [862, 510] width 1 height 1
checkbox input "true"
click at [1016, 556] on button "Save" at bounding box center [1074, 556] width 295 height 36
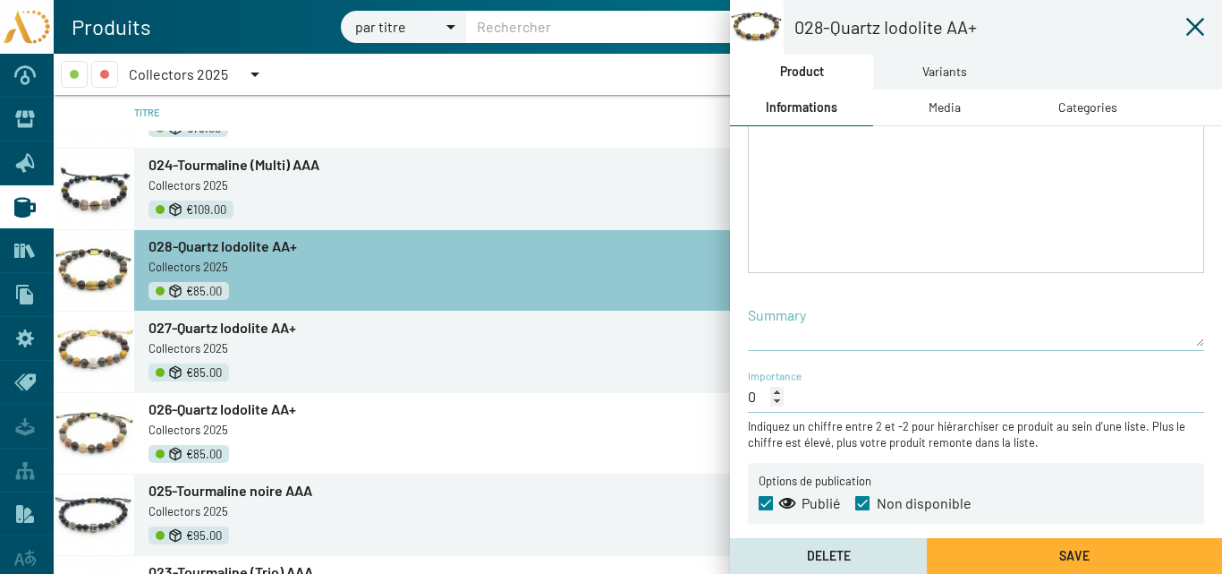
click at [1193, 25] on icon at bounding box center [1196, 27] width 18 height 18
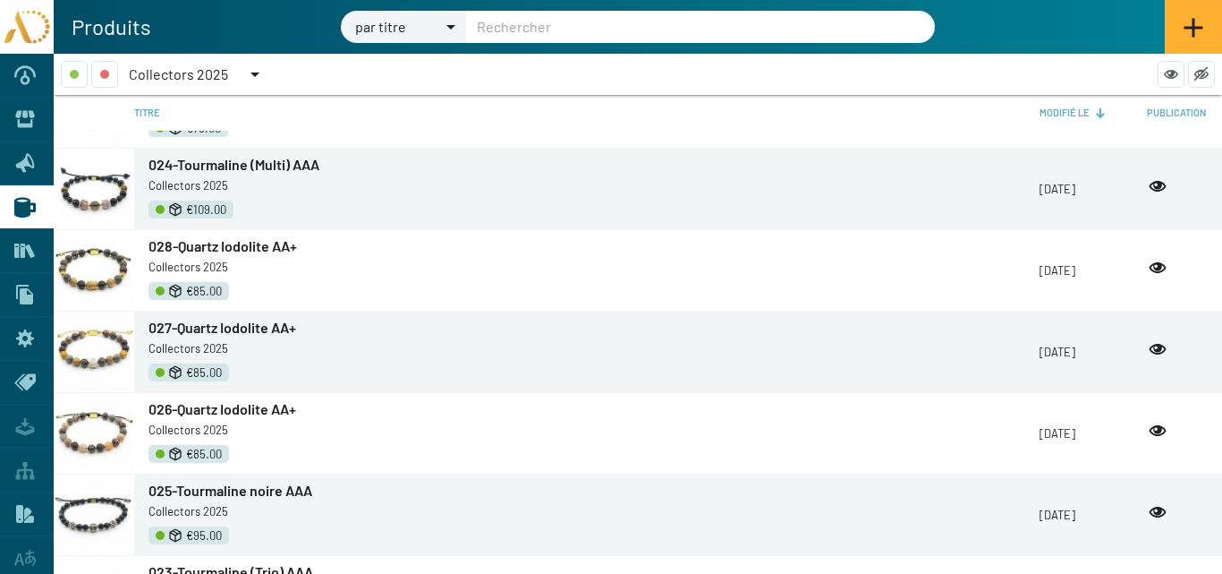
click at [254, 72] on div at bounding box center [255, 74] width 9 height 4
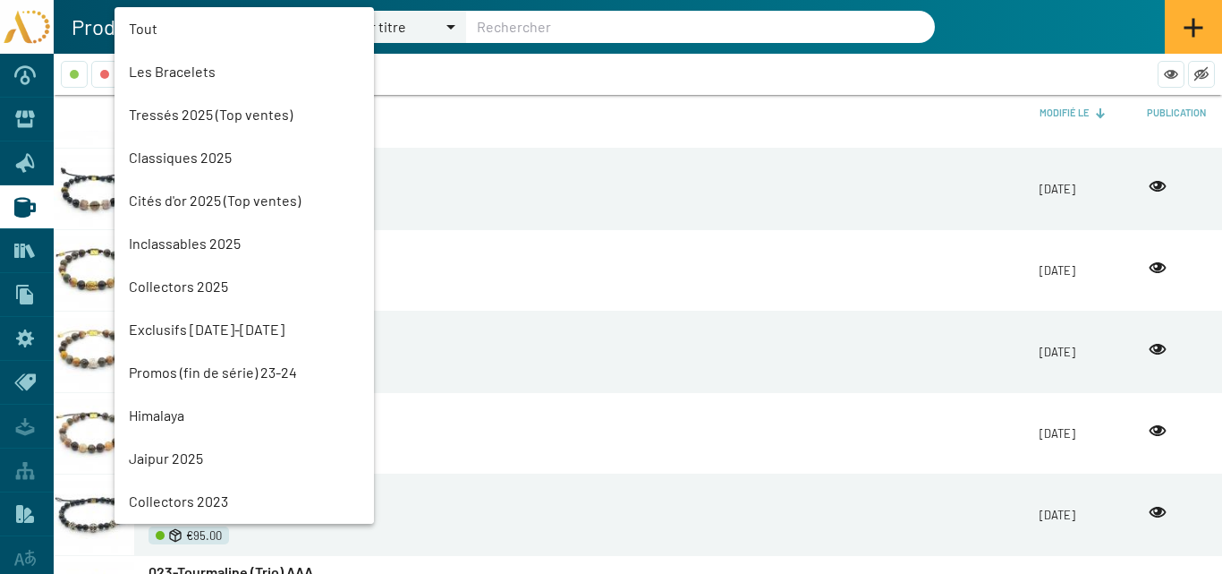
click at [183, 240] on mat-option "Inclassables 2025" at bounding box center [245, 243] width 260 height 43
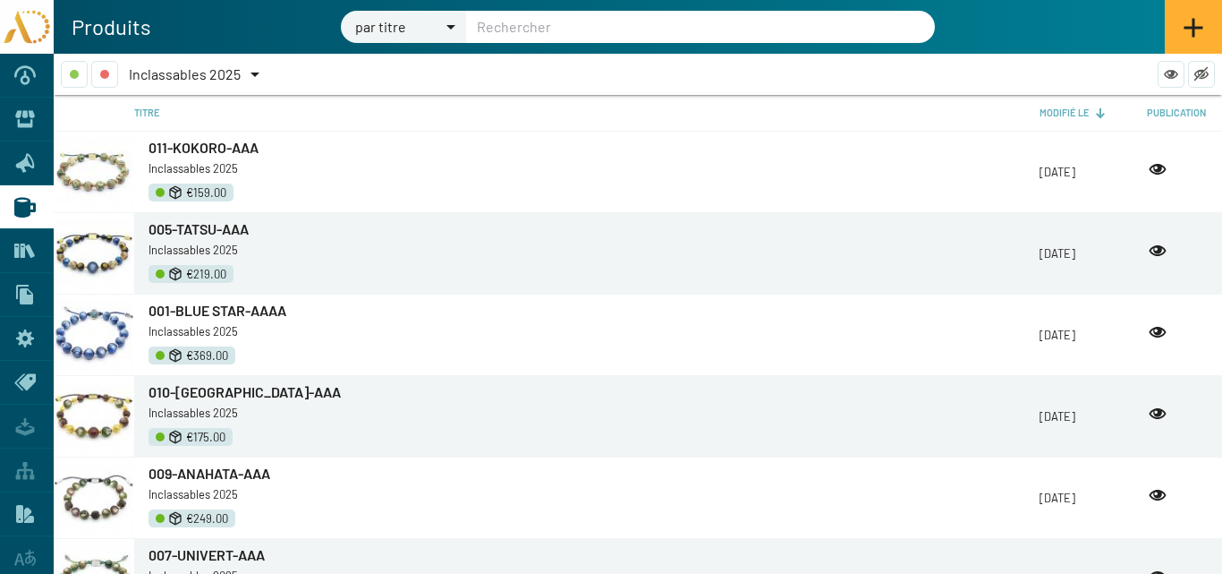
drag, startPoint x: 190, startPoint y: 306, endPoint x: 821, endPoint y: 360, distance: 633.2
click at [192, 303] on span "001-BLUE STAR-AAAA" at bounding box center [218, 310] width 138 height 17
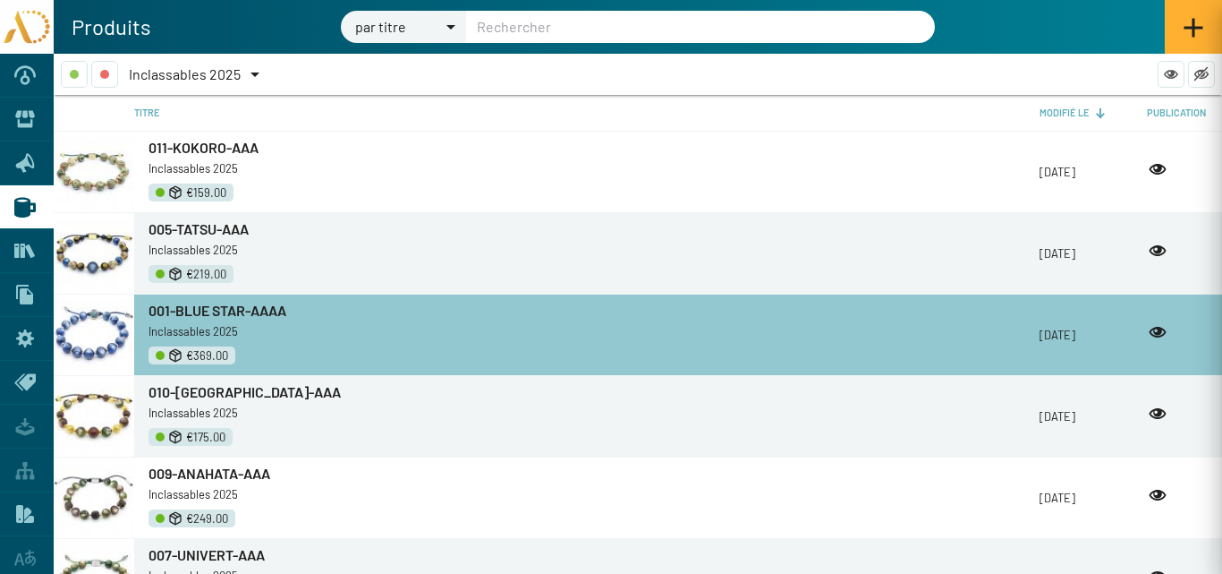
type input "001-BLUE STAR-AAAA"
type input "AD25-INC001"
checkbox input "true"
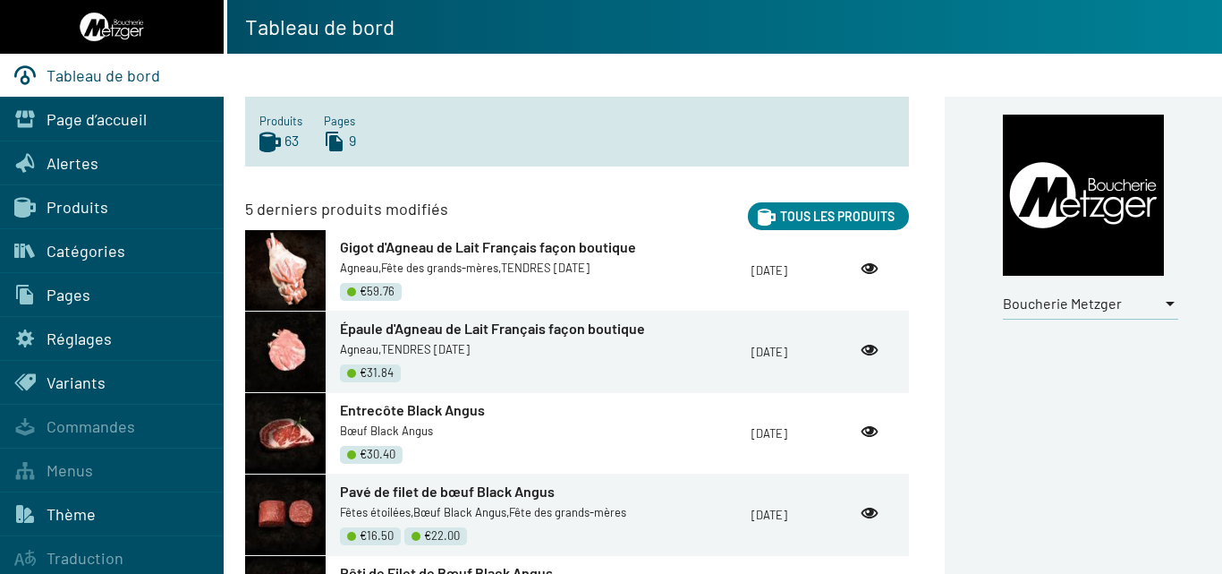
click at [1171, 307] on div at bounding box center [1170, 304] width 16 height 20
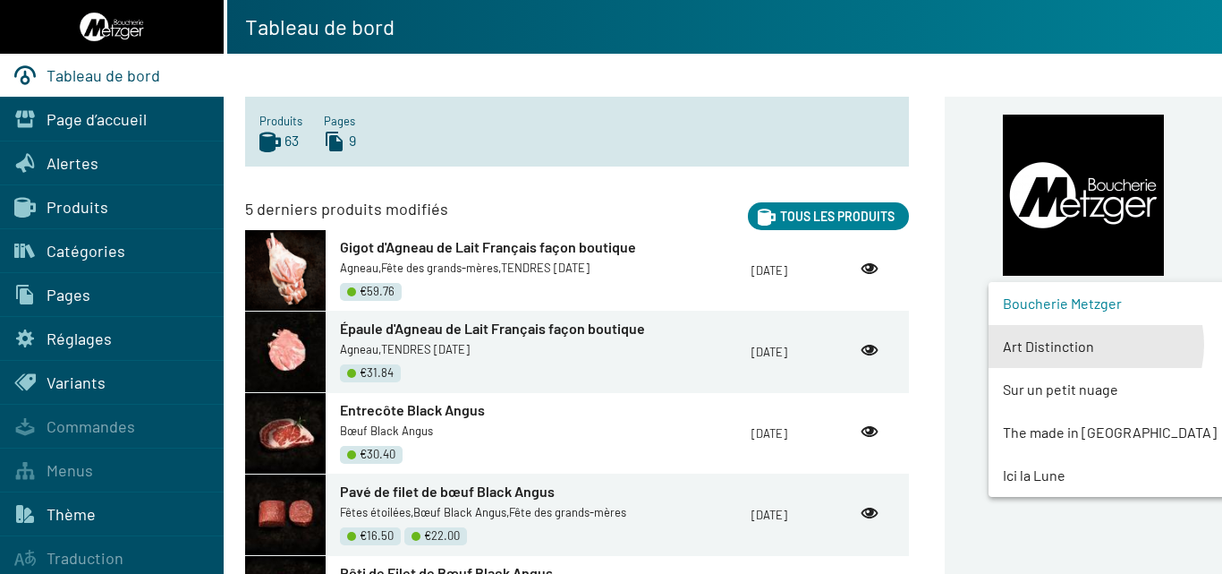
drag, startPoint x: 1095, startPoint y: 345, endPoint x: 711, endPoint y: 300, distance: 387.4
click at [1095, 342] on span "Art Distinction" at bounding box center [1124, 346] width 243 height 43
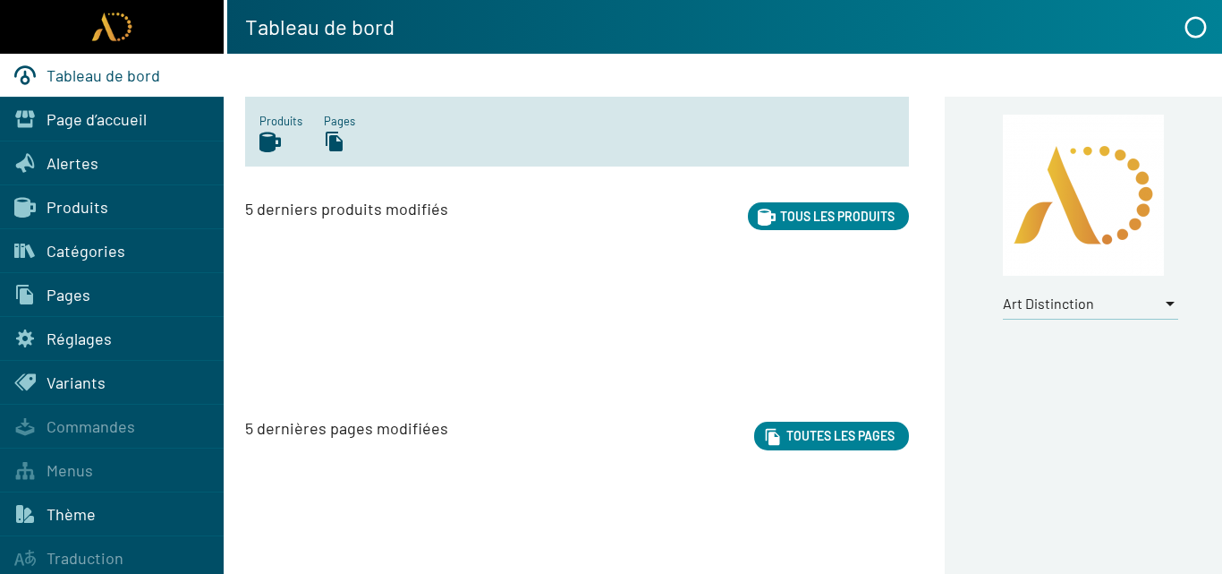
click at [59, 201] on span "Produits" at bounding box center [78, 207] width 62 height 20
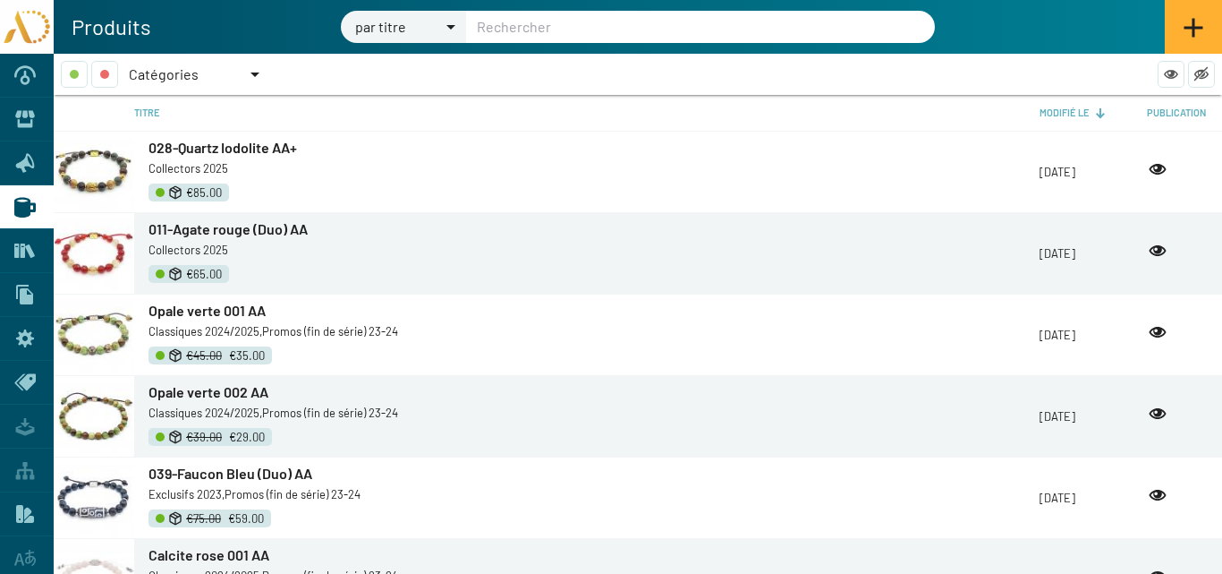
click at [255, 71] on div at bounding box center [255, 74] width 16 height 27
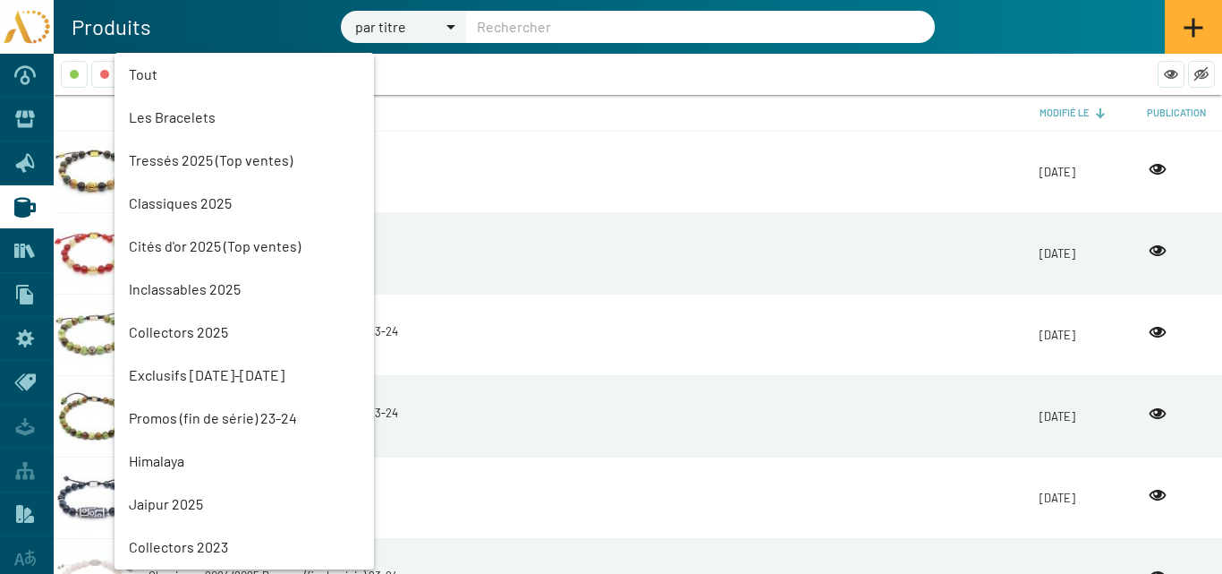
click at [179, 283] on mat-option "Inclassables 2025" at bounding box center [245, 289] width 260 height 43
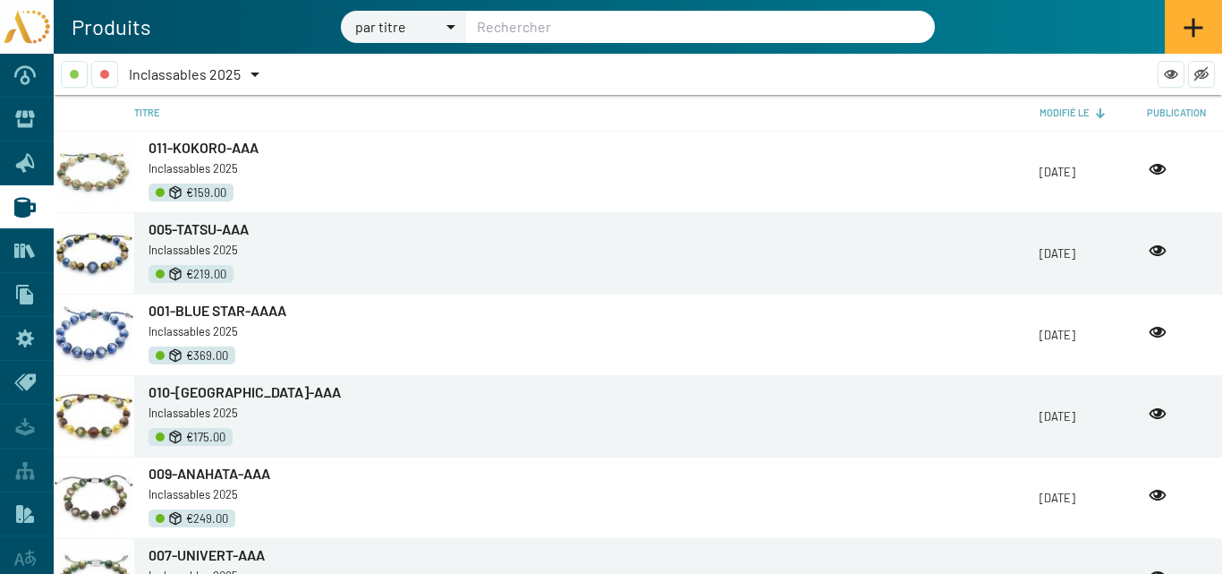
click at [222, 307] on span "001-BLUE STAR-AAAA" at bounding box center [218, 310] width 138 height 17
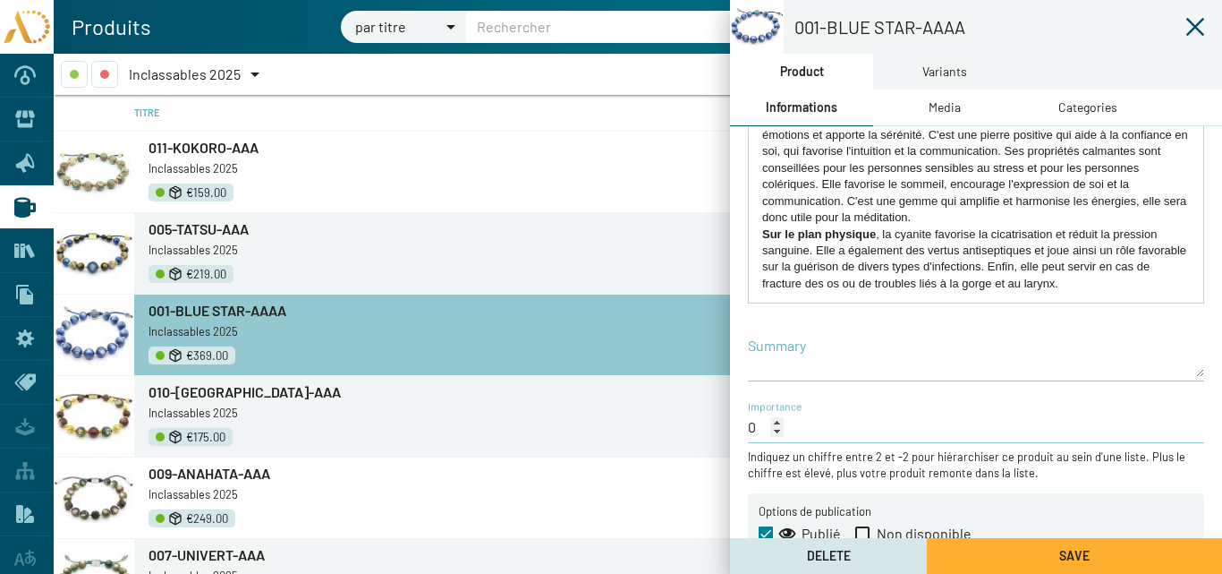
scroll to position [385, 0]
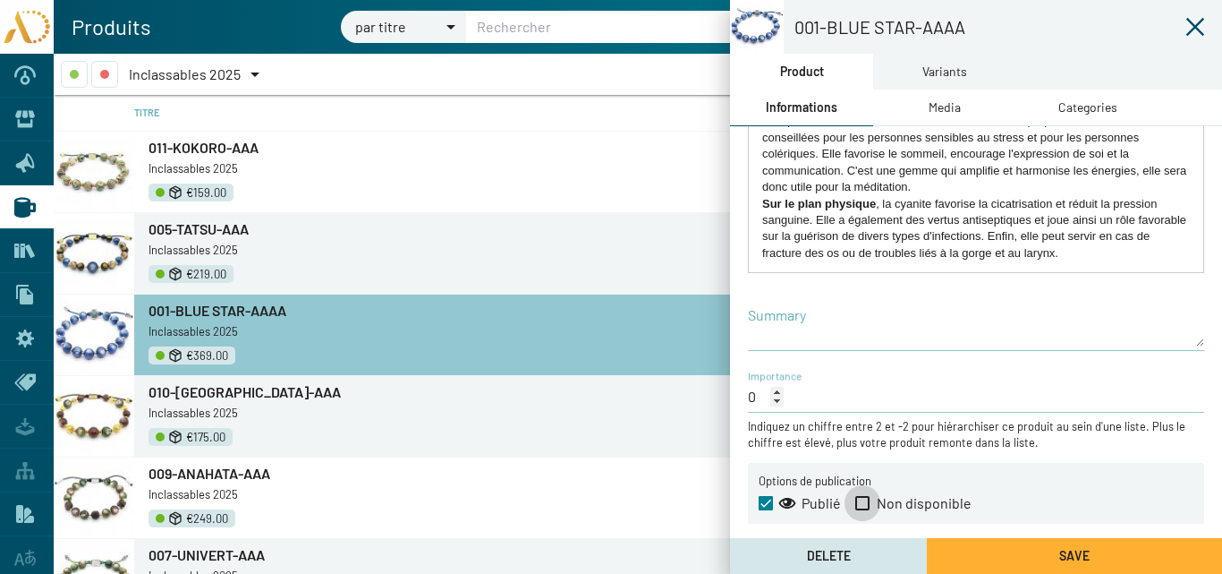
drag, startPoint x: 856, startPoint y: 500, endPoint x: 867, endPoint y: 505, distance: 11.6
click at [856, 499] on span at bounding box center [863, 503] width 14 height 14
click at [862, 510] on input "Non disponible" at bounding box center [862, 510] width 1 height 1
checkbox input "true"
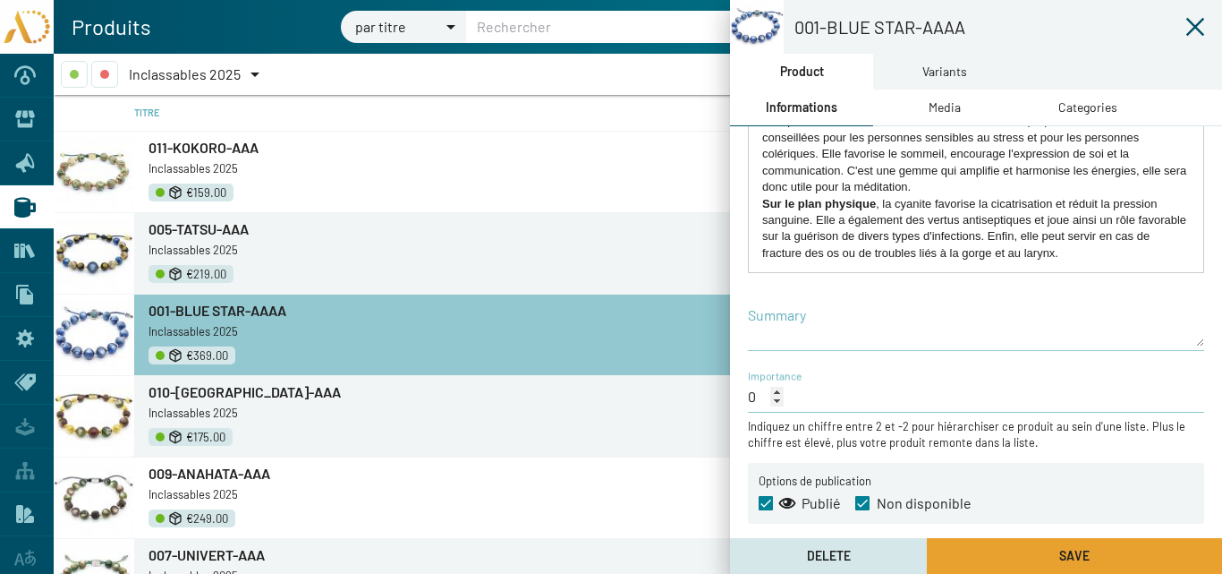
click at [1025, 557] on button "Save" at bounding box center [1074, 556] width 295 height 36
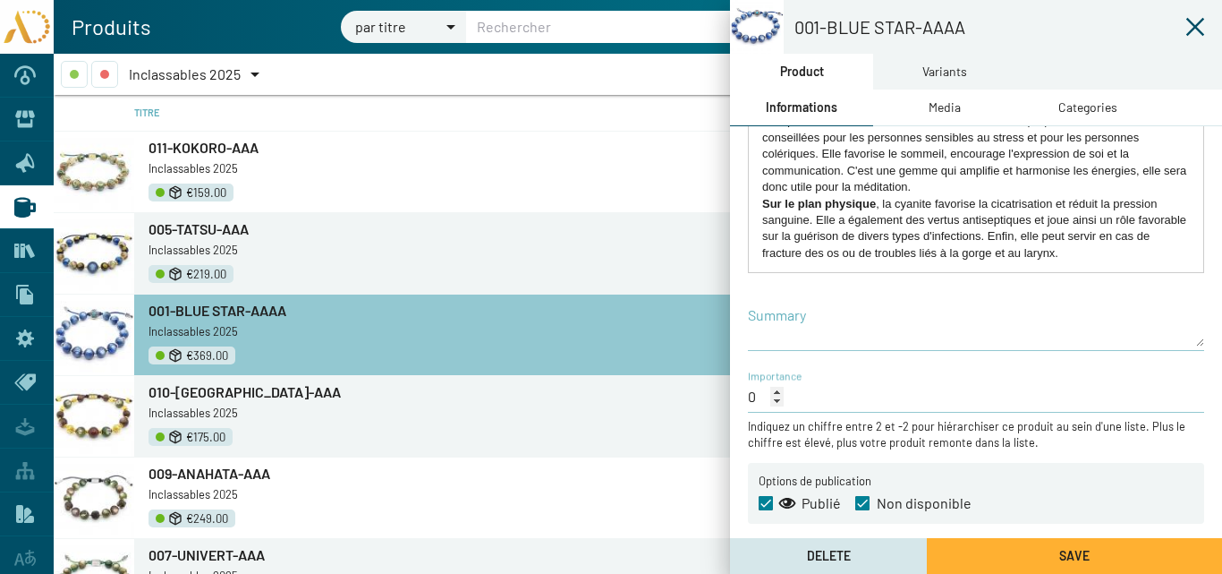
click at [1197, 27] on icon at bounding box center [1195, 26] width 21 height 21
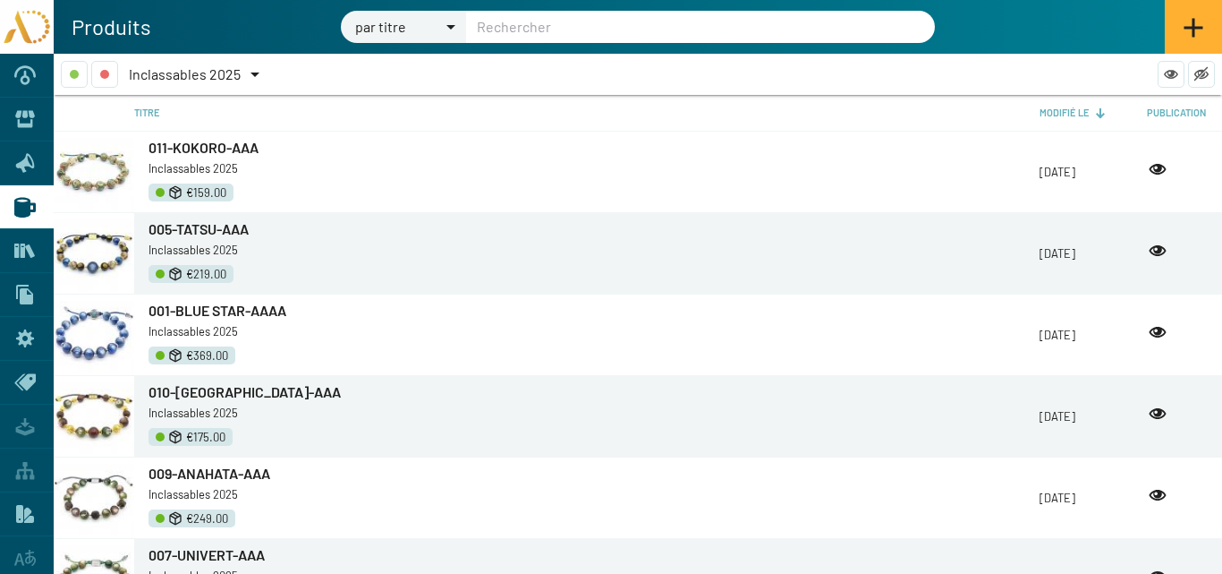
click at [257, 72] on div at bounding box center [255, 74] width 9 height 4
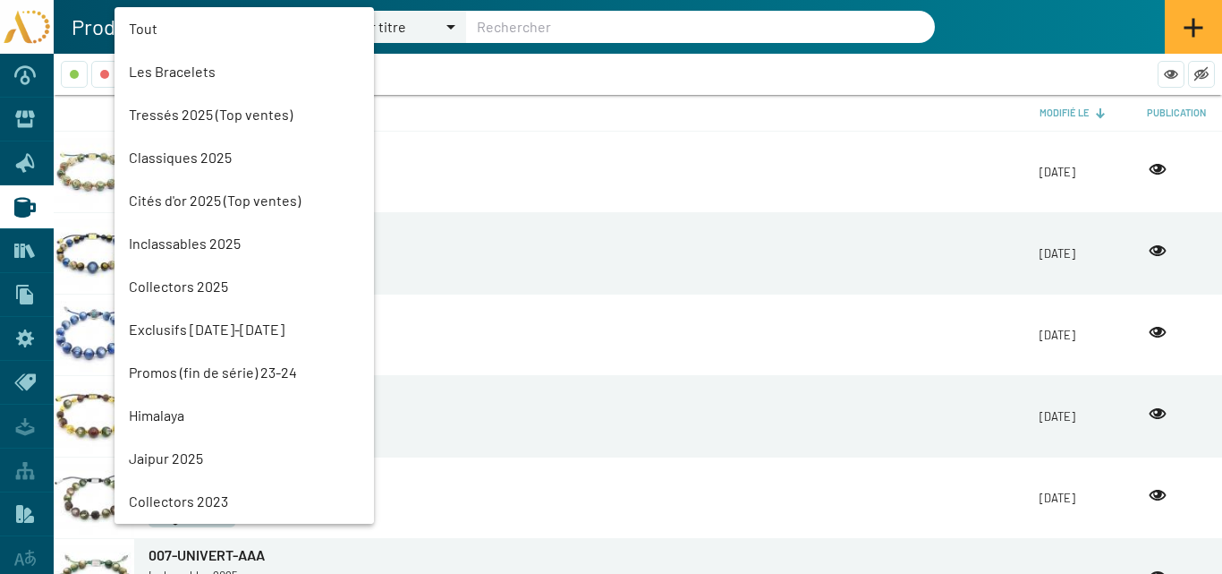
click at [194, 110] on mat-option "Tressés 2025 (Top ventes)" at bounding box center [245, 114] width 260 height 43
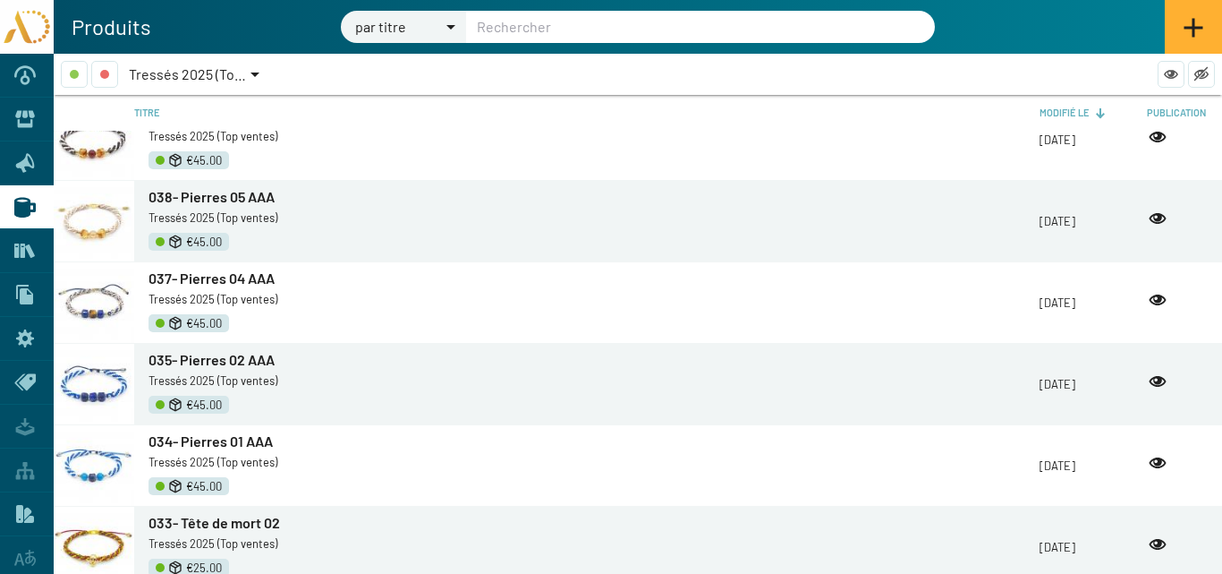
scroll to position [447, 0]
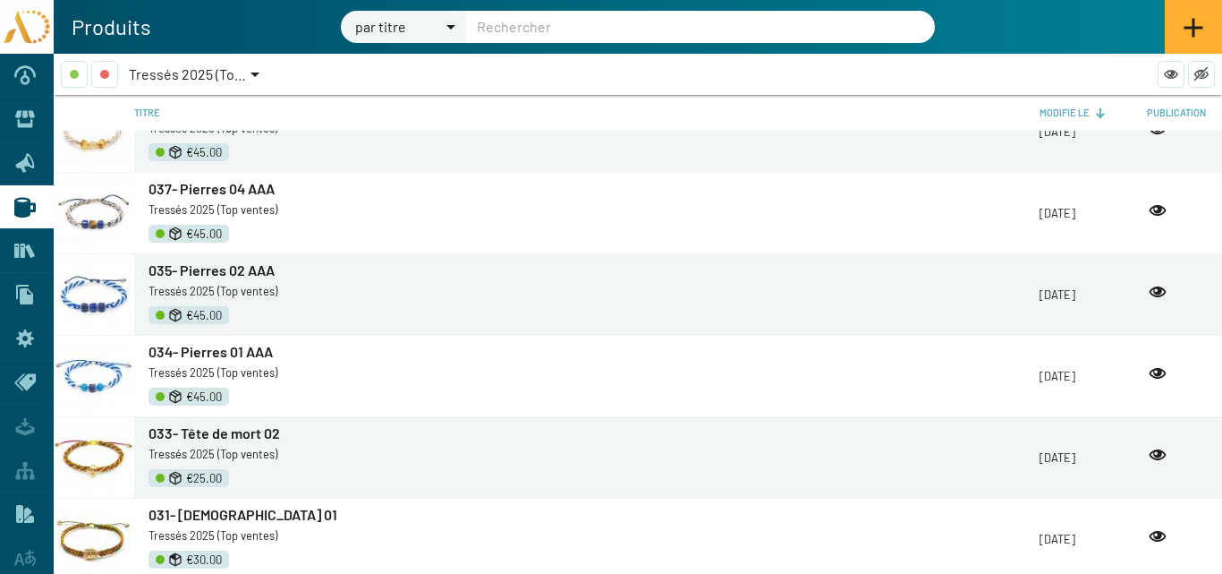
click at [200, 352] on span "034- Pierres 01 AAA" at bounding box center [211, 351] width 124 height 17
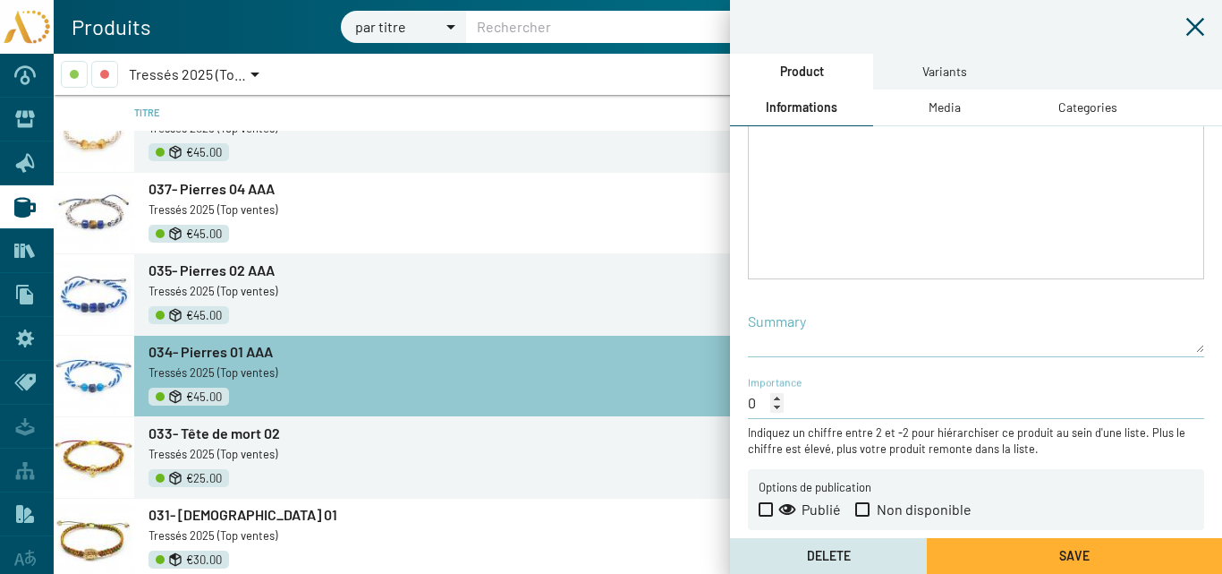
scroll to position [385, 0]
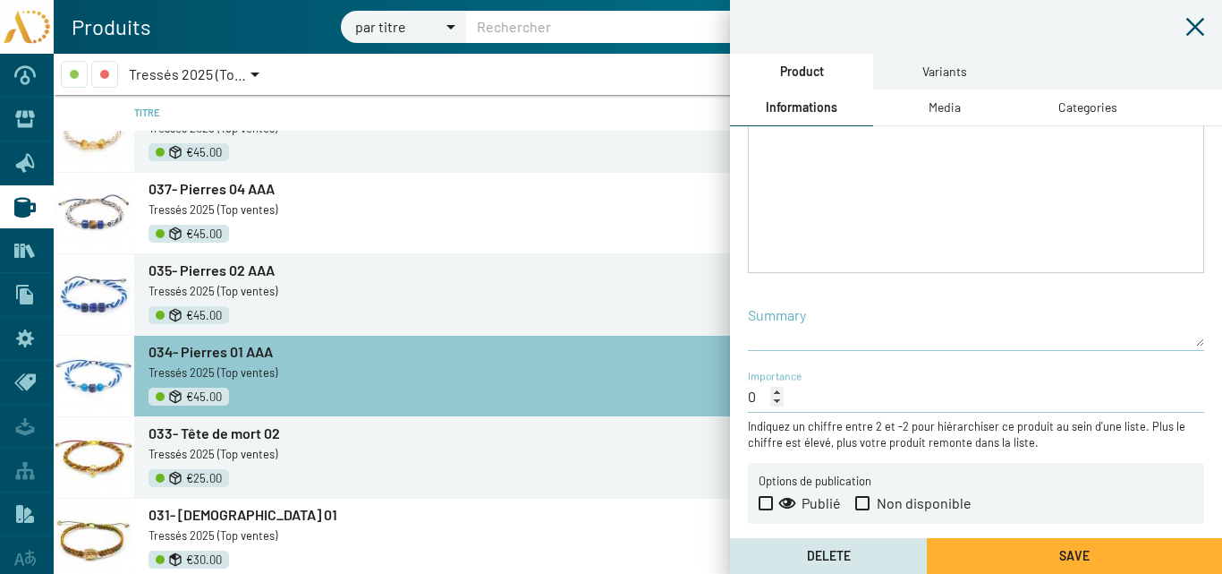
type input "034- Pierres 01 AAA"
type input "AD25-TR-Pierres01"
checkbox input "true"
click at [864, 502] on span at bounding box center [863, 503] width 14 height 14
click at [863, 510] on input "Non disponible" at bounding box center [862, 510] width 1 height 1
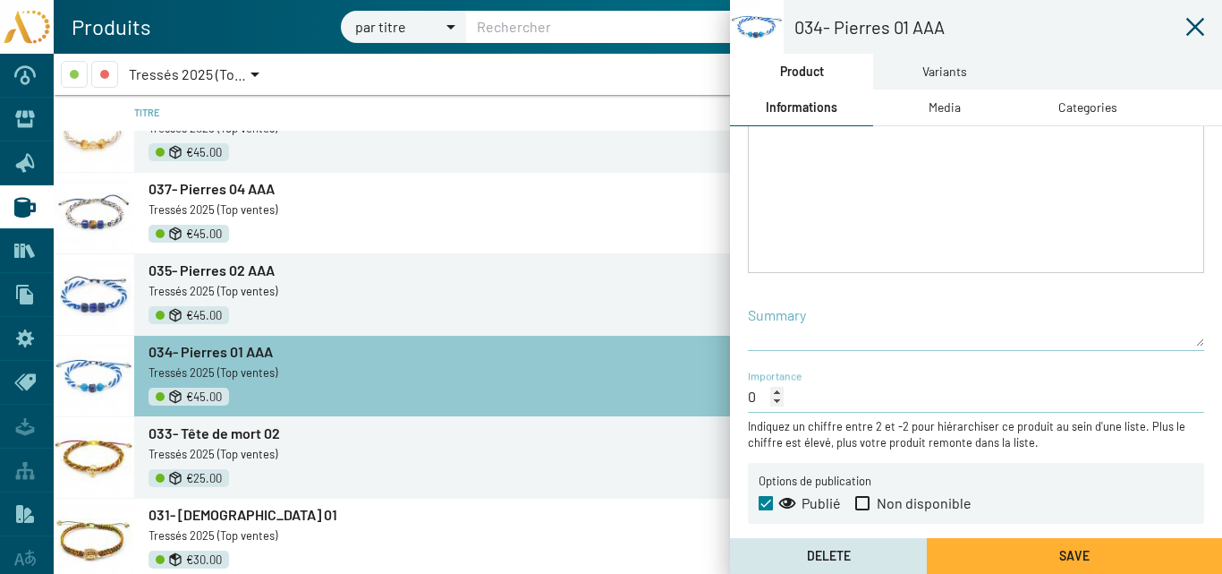
checkbox input "true"
click at [1069, 543] on button "Save" at bounding box center [1074, 556] width 295 height 36
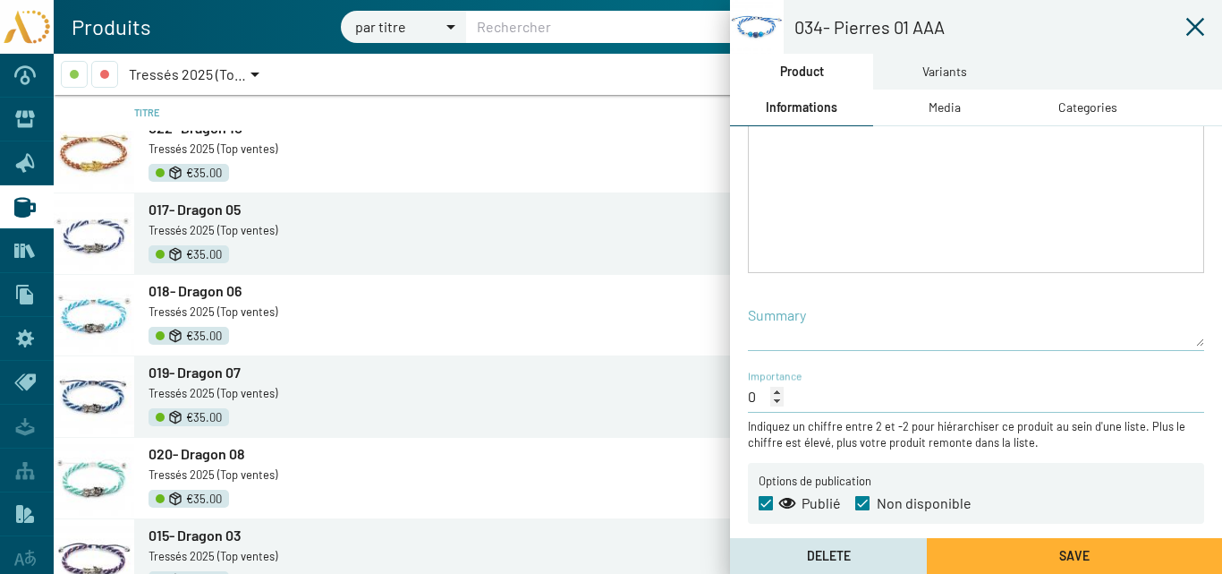
scroll to position [1648, 0]
click at [1194, 23] on icon at bounding box center [1195, 26] width 21 height 21
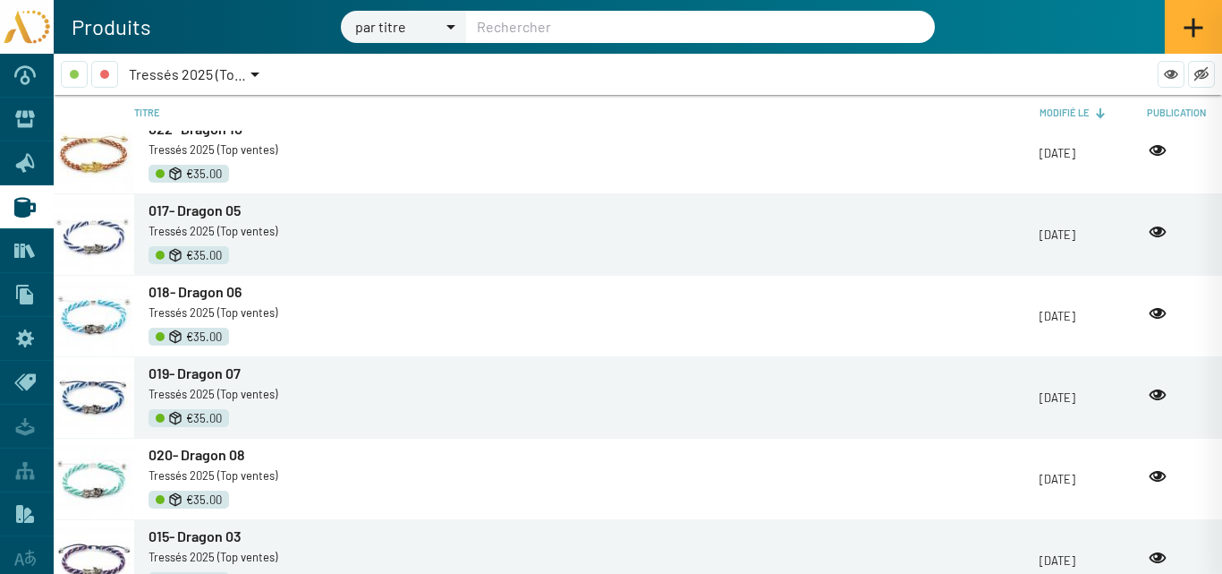
scroll to position [465, 0]
